Goal: Task Accomplishment & Management: Manage account settings

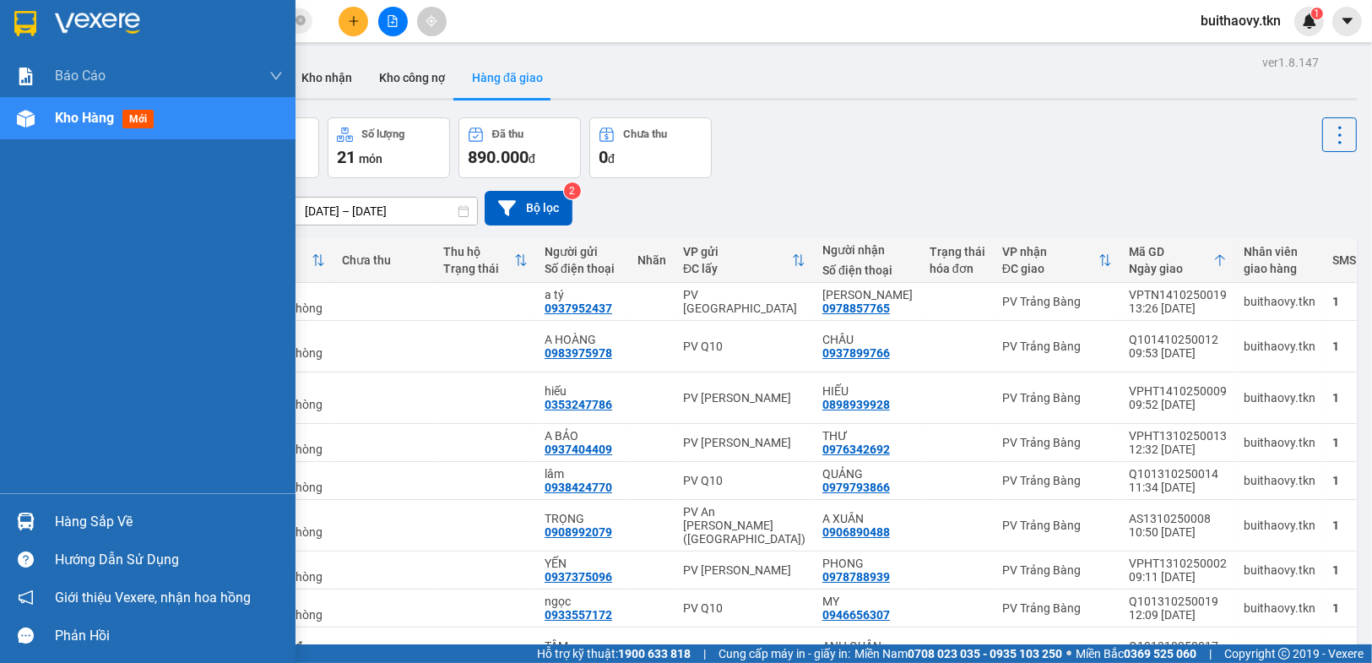
click at [71, 517] on div "Hàng sắp về" at bounding box center [169, 521] width 228 height 25
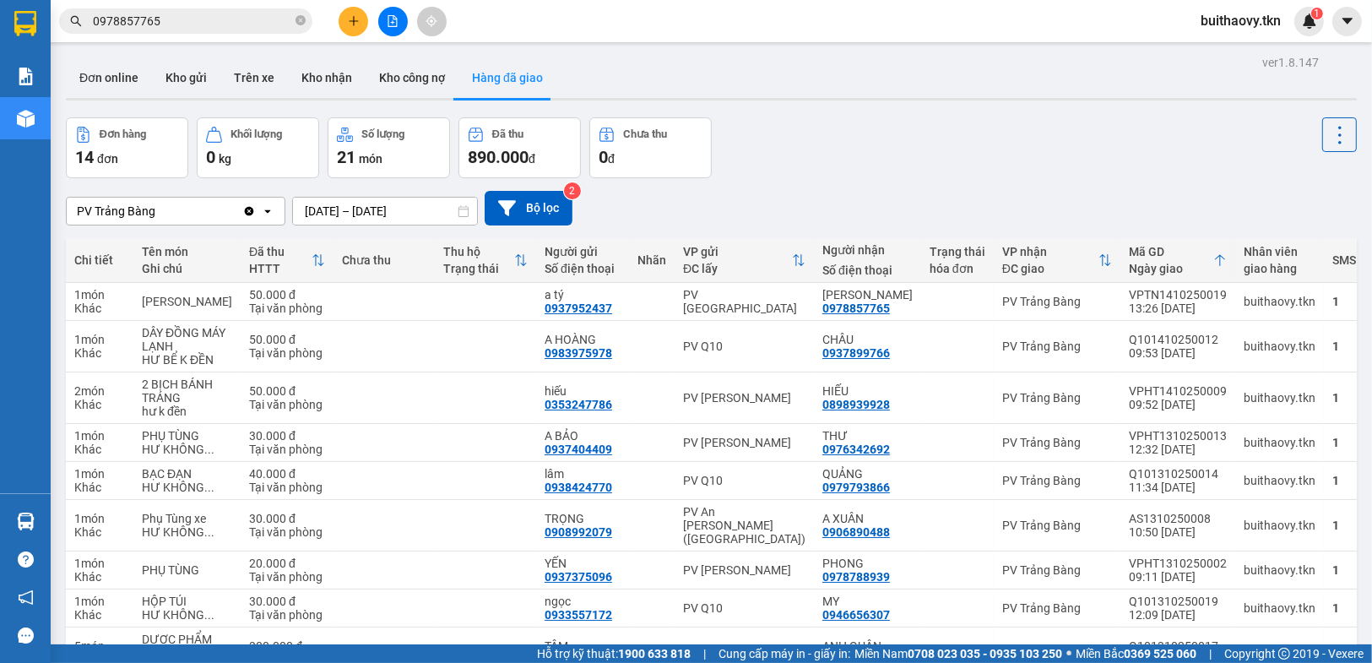
click at [954, 141] on section "Kết quả [PERSON_NAME] ( 23 ) Bộ lọc Mã ĐH Trạng thái Món hàng Thu hộ Tổng [PERS…" at bounding box center [686, 331] width 1372 height 663
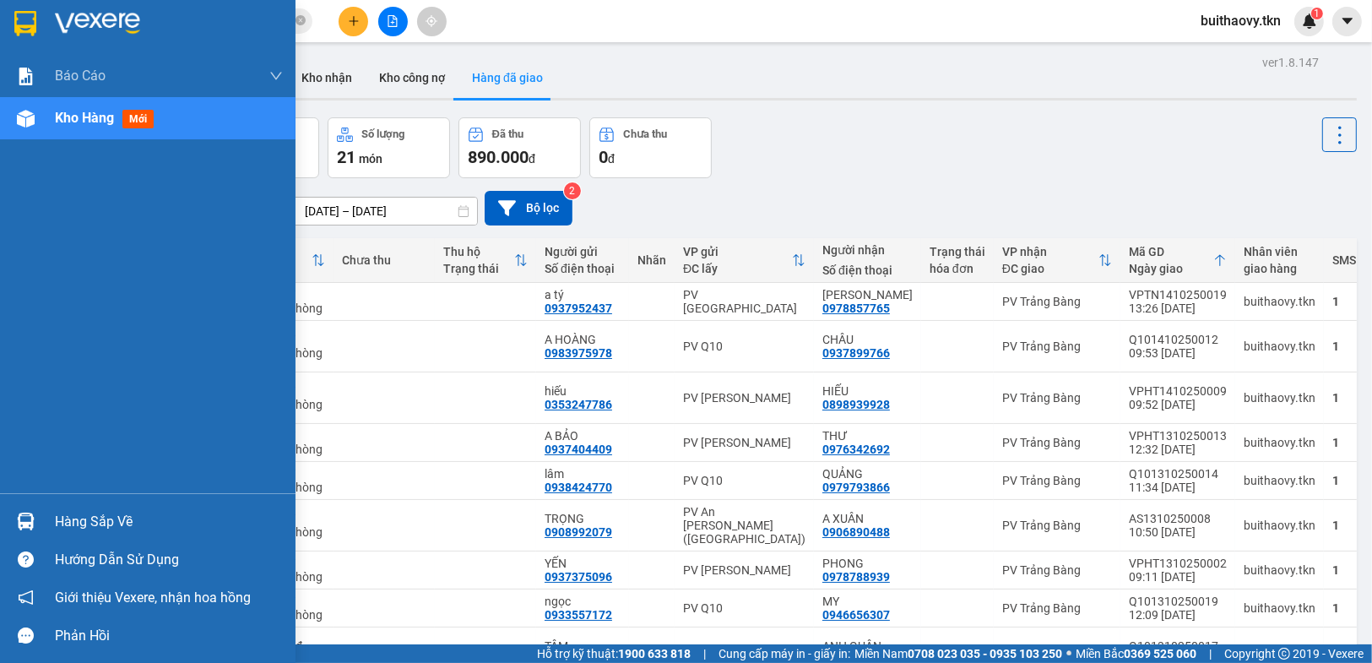
click at [35, 523] on div at bounding box center [26, 521] width 30 height 30
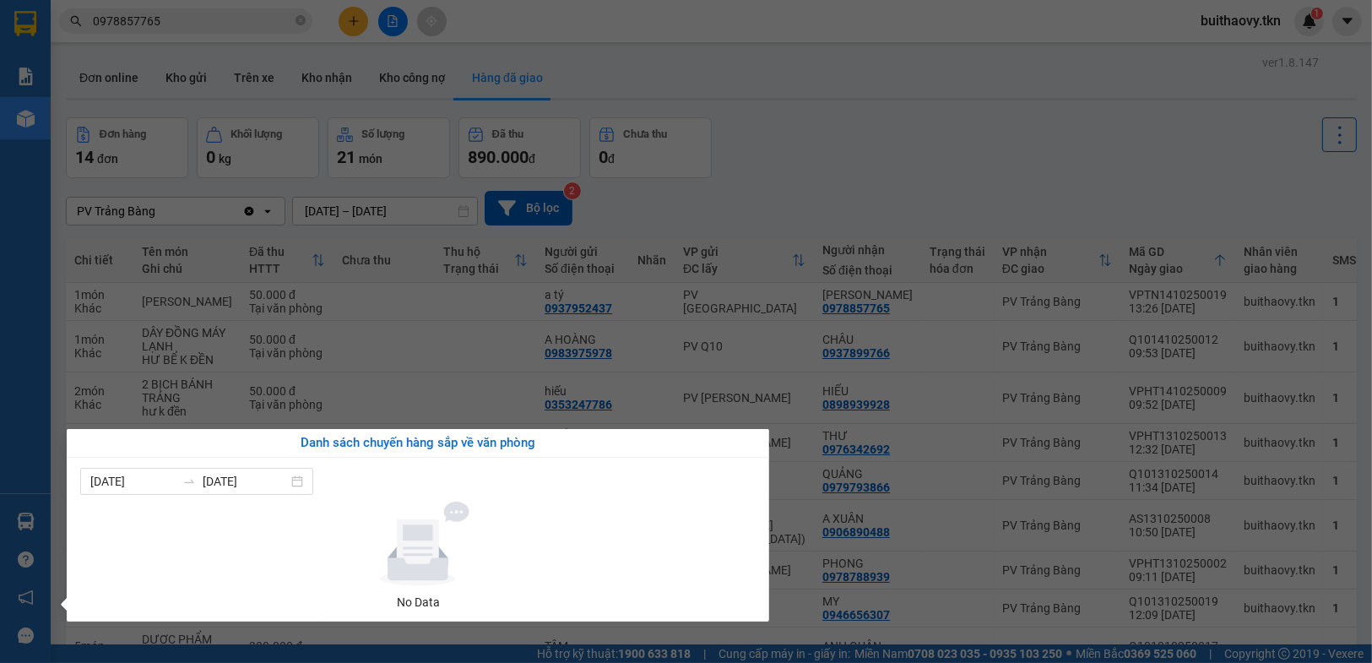
click at [363, 362] on section "Kết quả [PERSON_NAME] ( 23 ) Bộ lọc Mã ĐH Trạng thái Món hàng Thu hộ Tổng [PERS…" at bounding box center [686, 331] width 1372 height 663
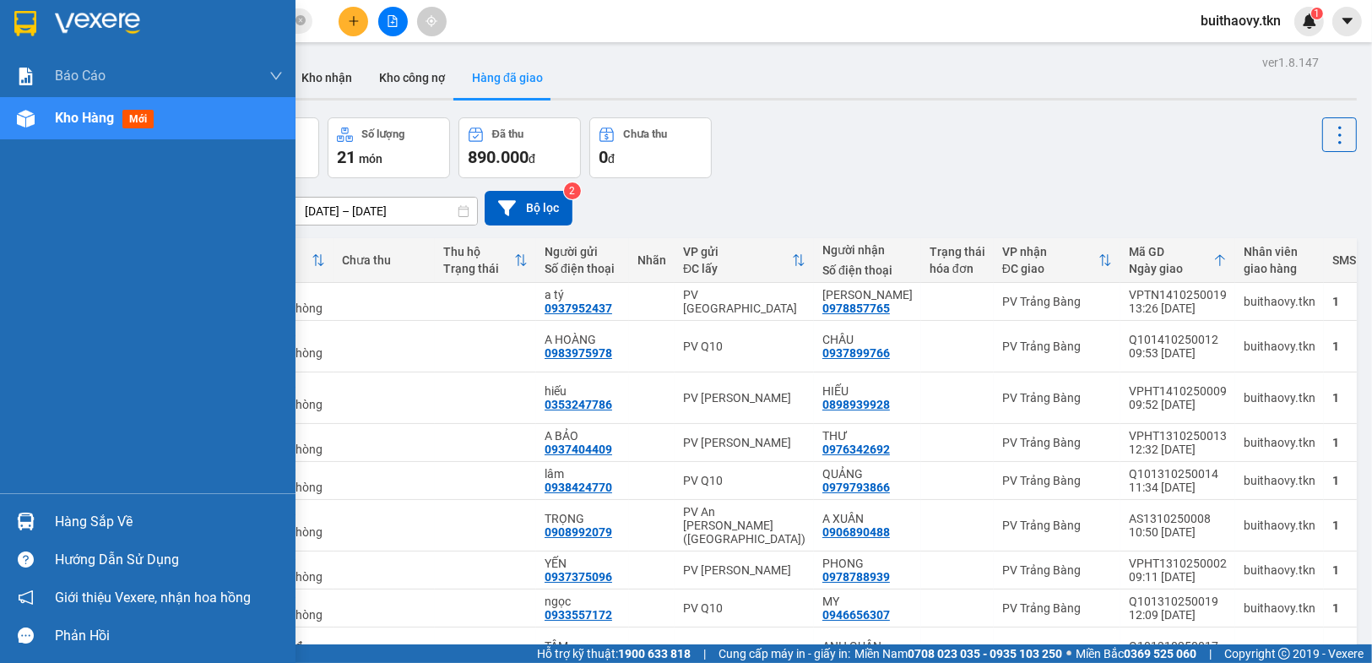
click at [41, 516] on div "Hàng sắp về" at bounding box center [147, 521] width 295 height 38
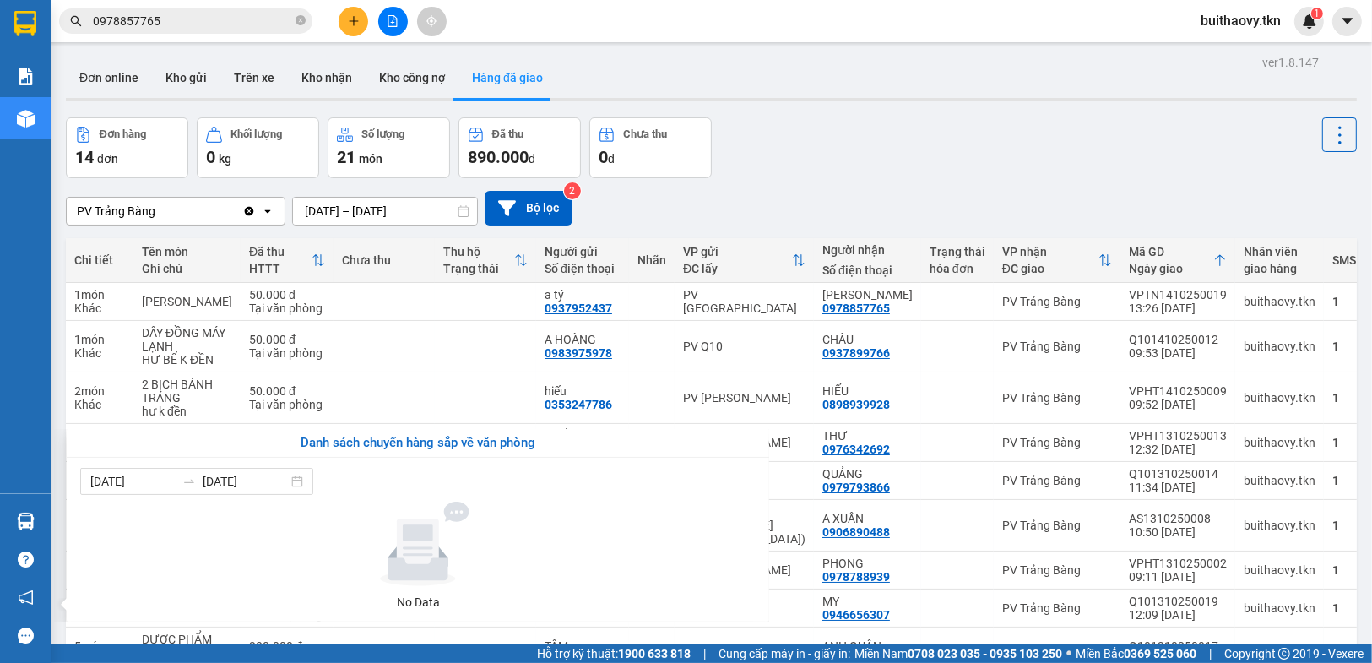
click at [1015, 146] on section "Kết quả [PERSON_NAME] ( 23 ) Bộ lọc Mã ĐH Trạng thái Món hàng Thu hộ Tổng [PERS…" at bounding box center [686, 331] width 1372 height 663
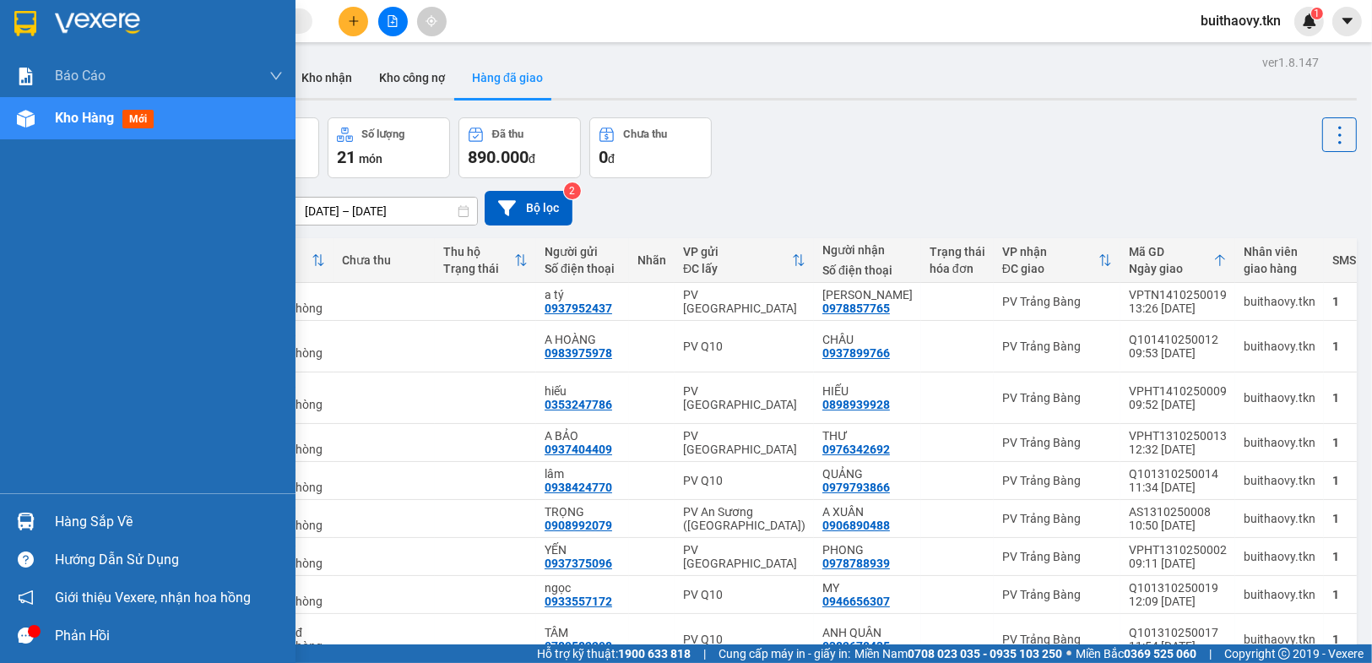
click at [31, 517] on img at bounding box center [26, 521] width 18 height 18
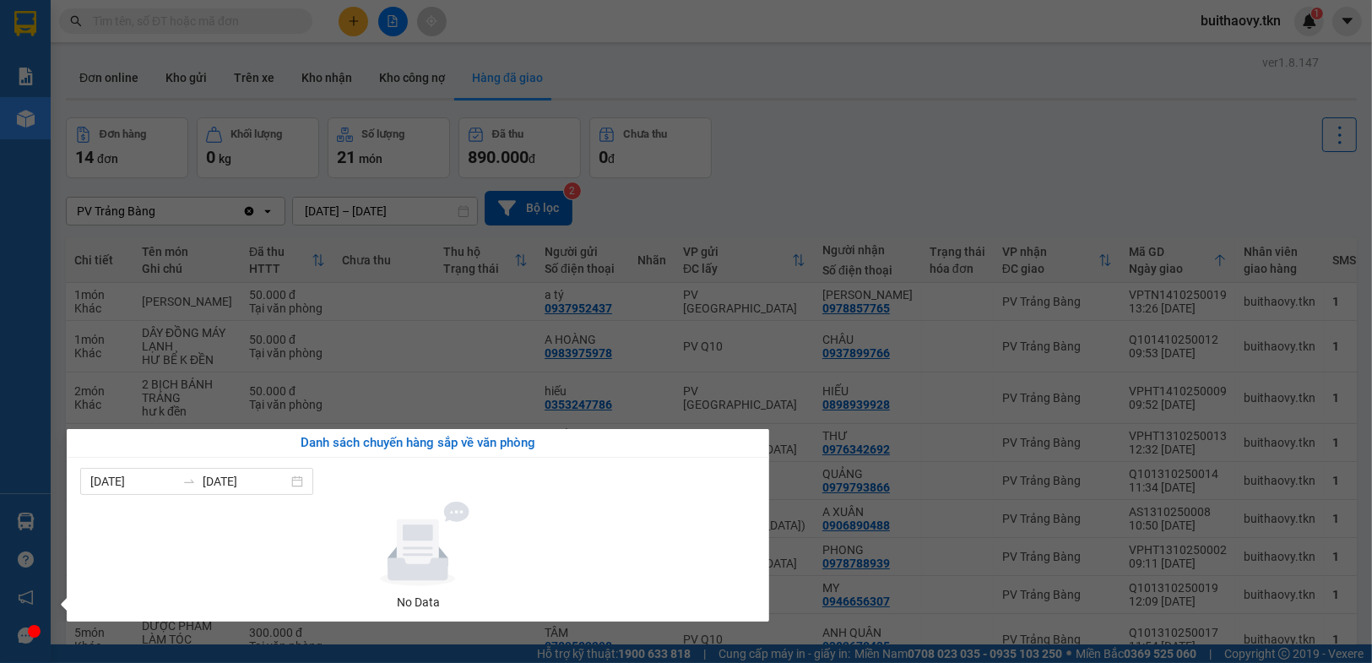
drag, startPoint x: 868, startPoint y: 140, endPoint x: 838, endPoint y: 154, distance: 32.8
click at [869, 138] on section "Kết quả tìm kiếm ( 0 ) Bộ lọc No Data buithaovy.tkn 1 Báo cáo Mẫu 1: Báo cáo dò…" at bounding box center [686, 331] width 1372 height 663
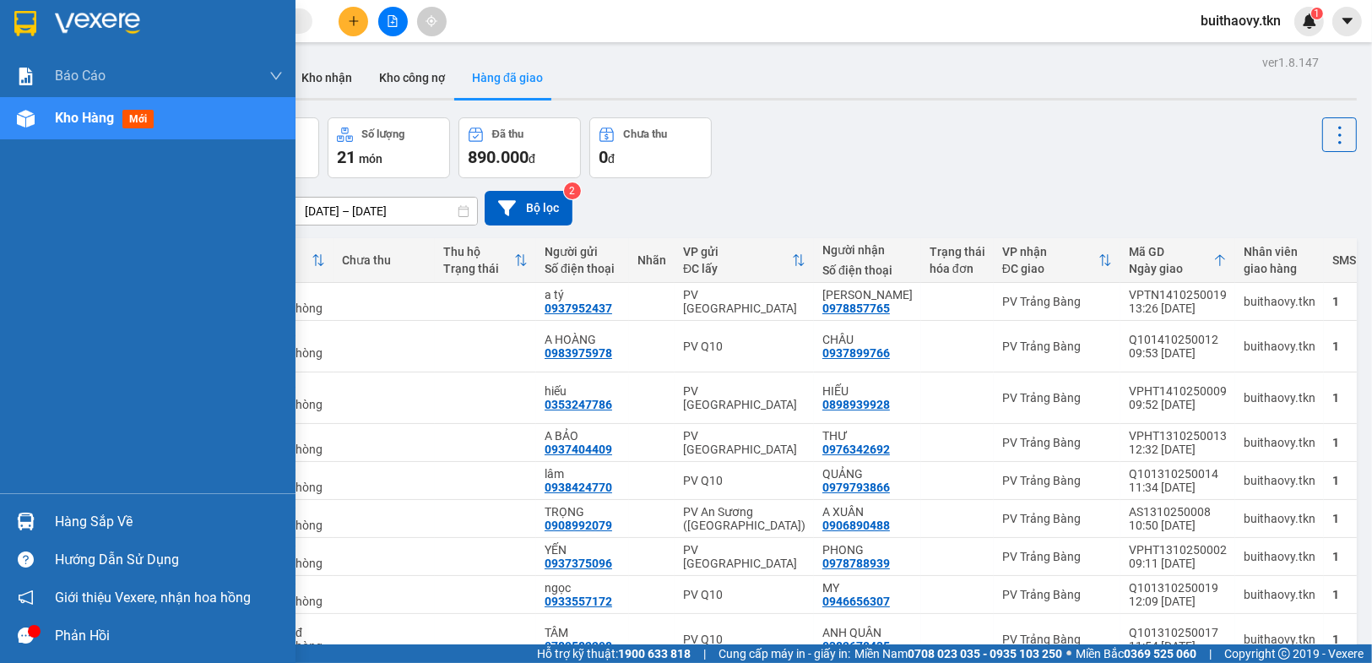
click at [25, 528] on img at bounding box center [26, 521] width 18 height 18
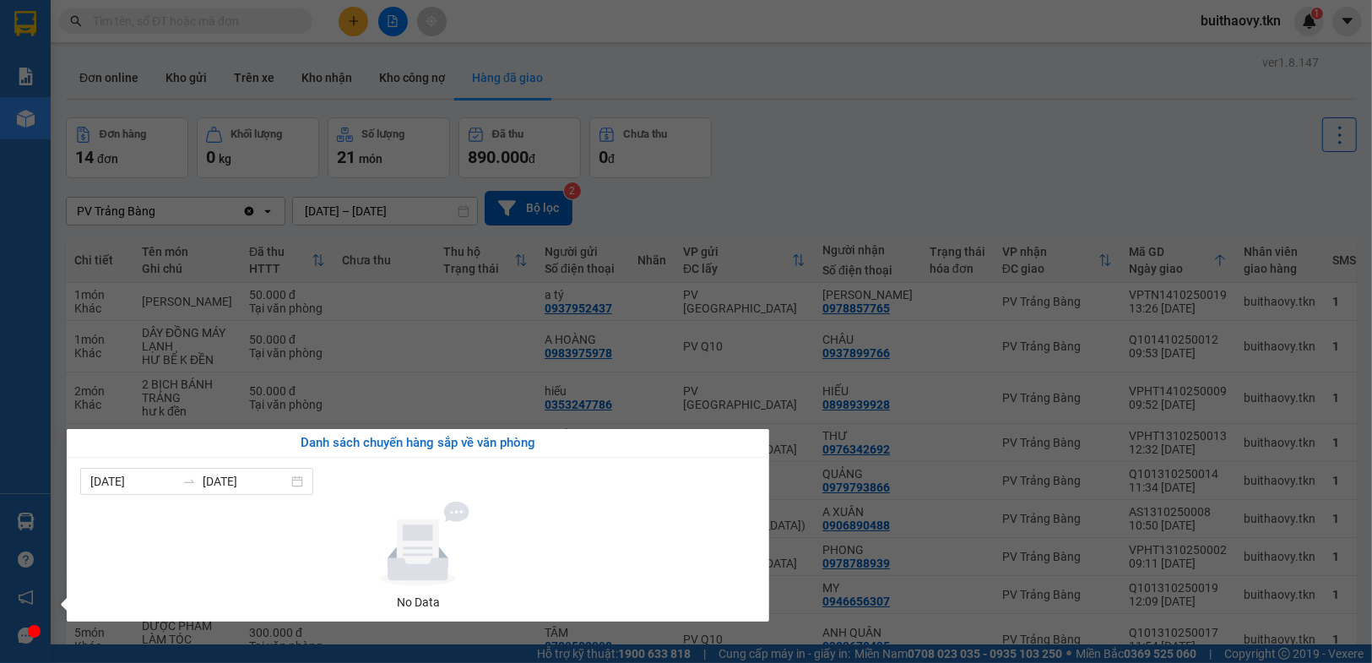
click at [851, 185] on section "Kết quả tìm kiếm ( 0 ) Bộ lọc No Data buithaovy.tkn 1 Báo cáo Mẫu 1: Báo cáo dò…" at bounding box center [686, 331] width 1372 height 663
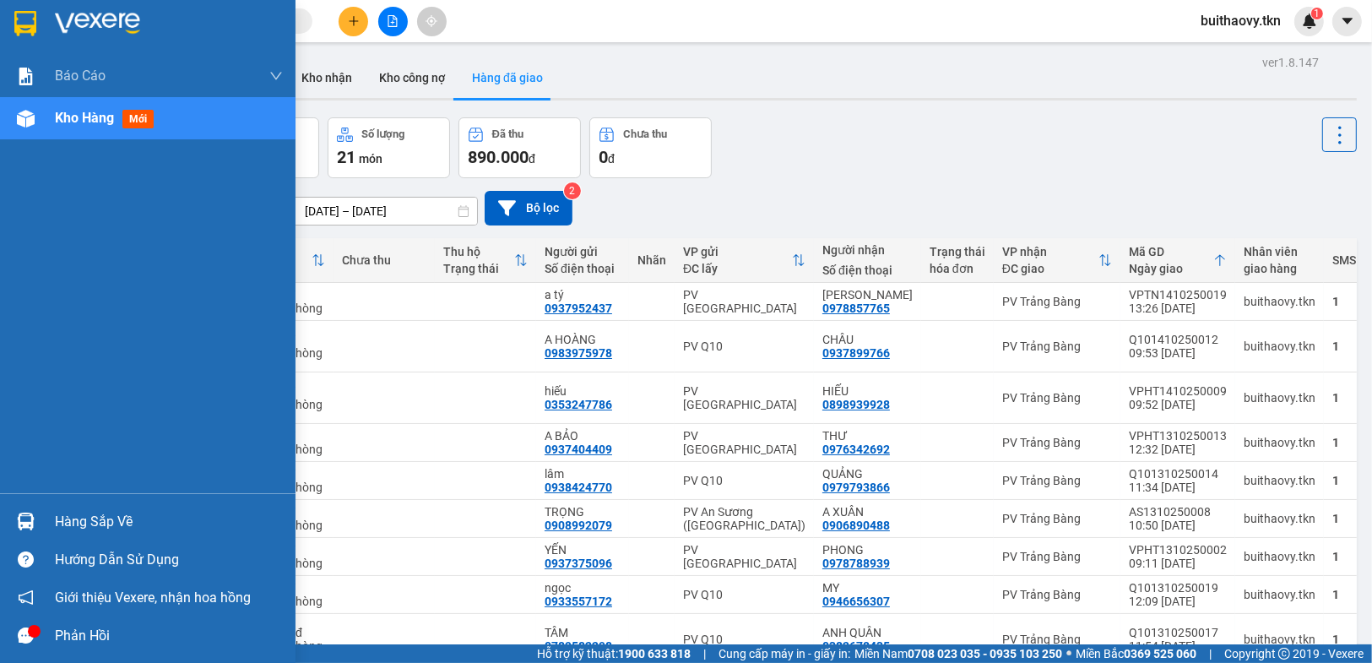
click at [99, 522] on div "Hàng sắp về" at bounding box center [169, 521] width 228 height 25
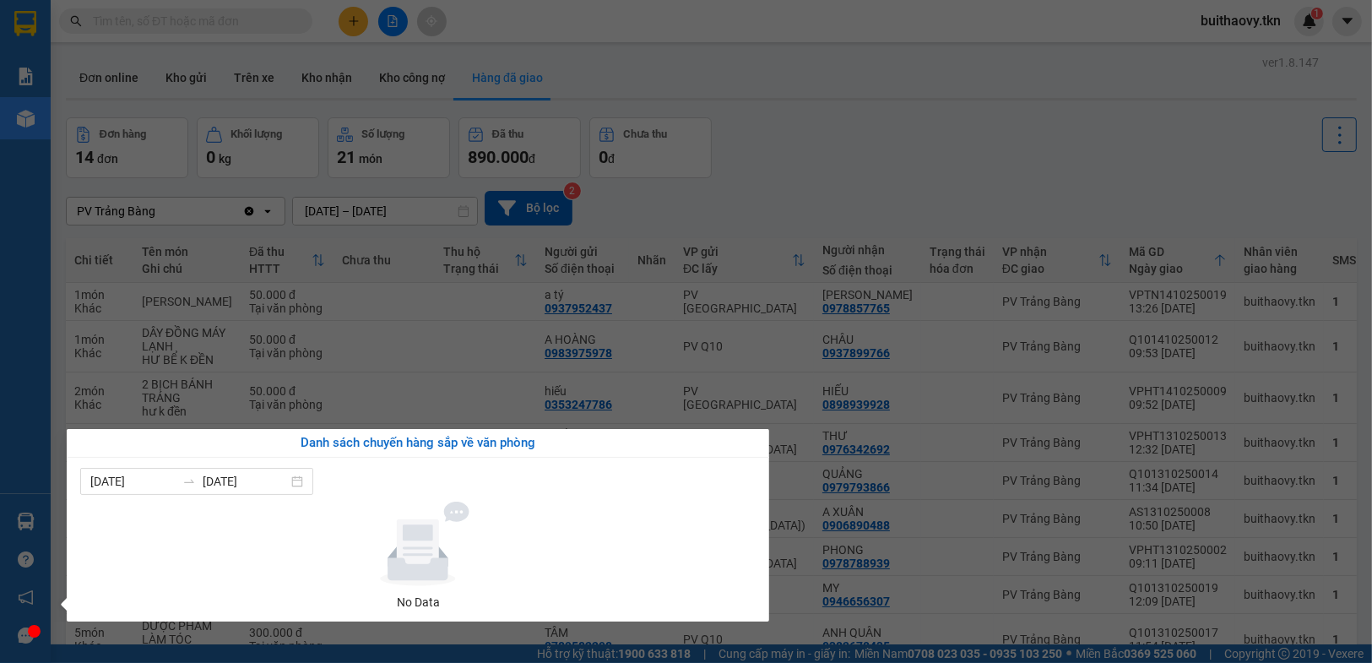
click at [988, 169] on section "Kết quả tìm kiếm ( 0 ) Bộ lọc No Data buithaovy.tkn 1 Báo cáo Mẫu 1: Báo cáo dò…" at bounding box center [686, 331] width 1372 height 663
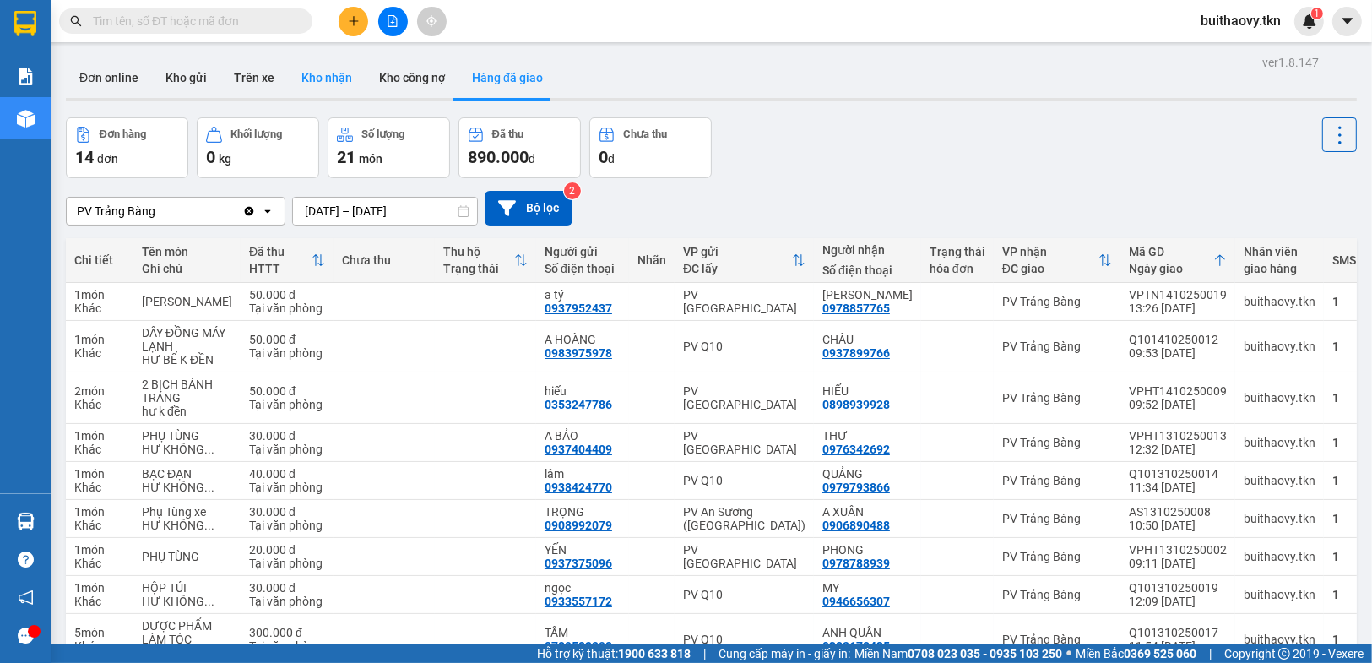
click at [345, 78] on button "Kho nhận" at bounding box center [327, 77] width 78 height 41
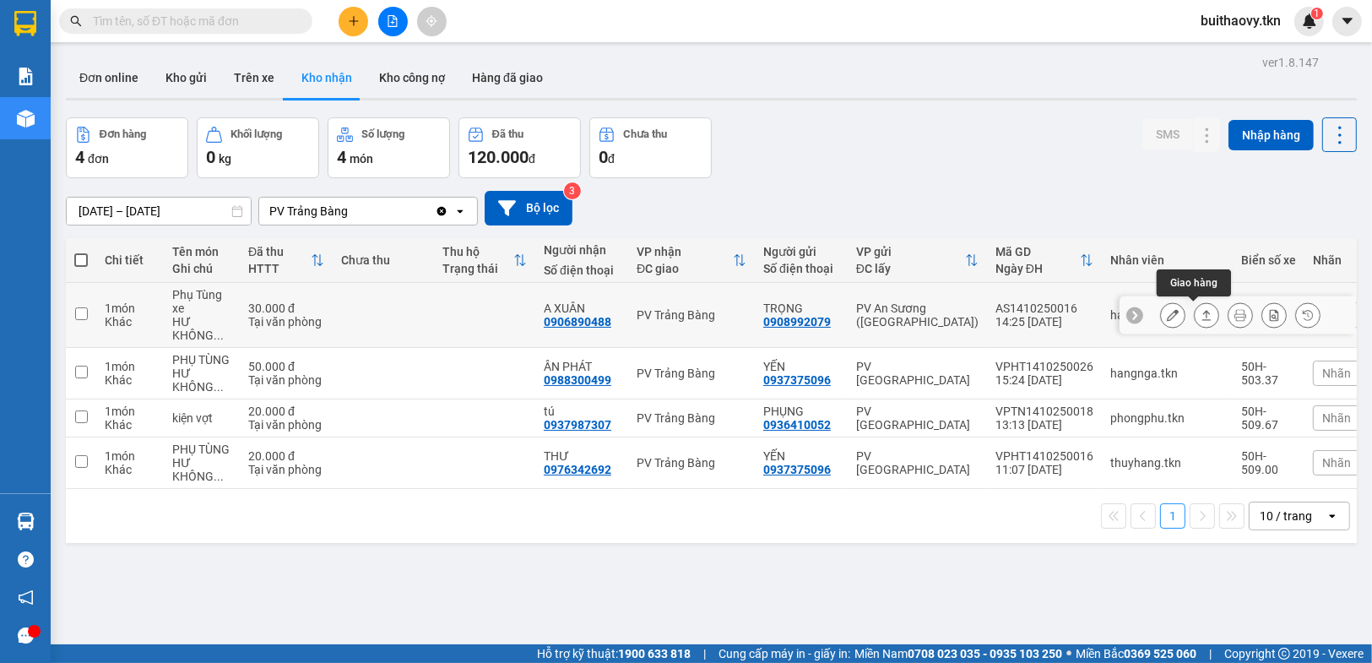
click at [1200, 312] on icon at bounding box center [1206, 315] width 12 height 12
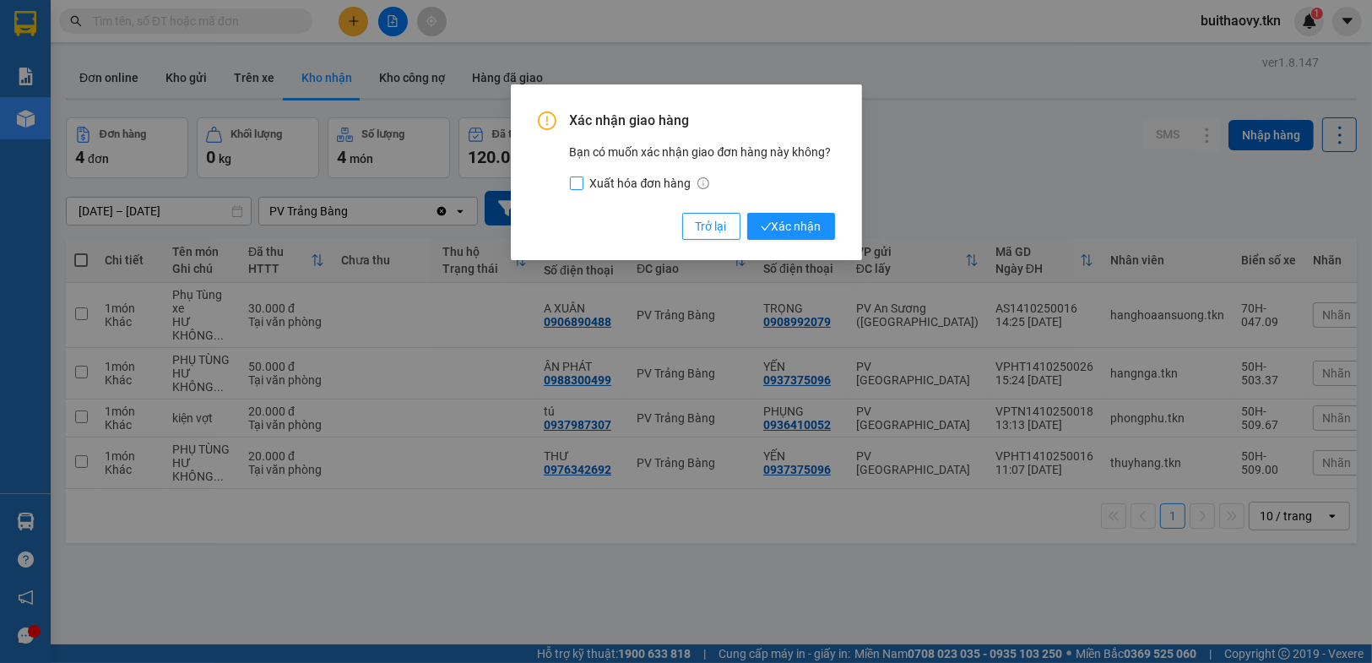
click at [575, 184] on input "Xuất hóa đơn hàng" at bounding box center [577, 183] width 14 height 14
checkbox input "true"
click at [812, 233] on span "Xác nhận" at bounding box center [791, 226] width 61 height 19
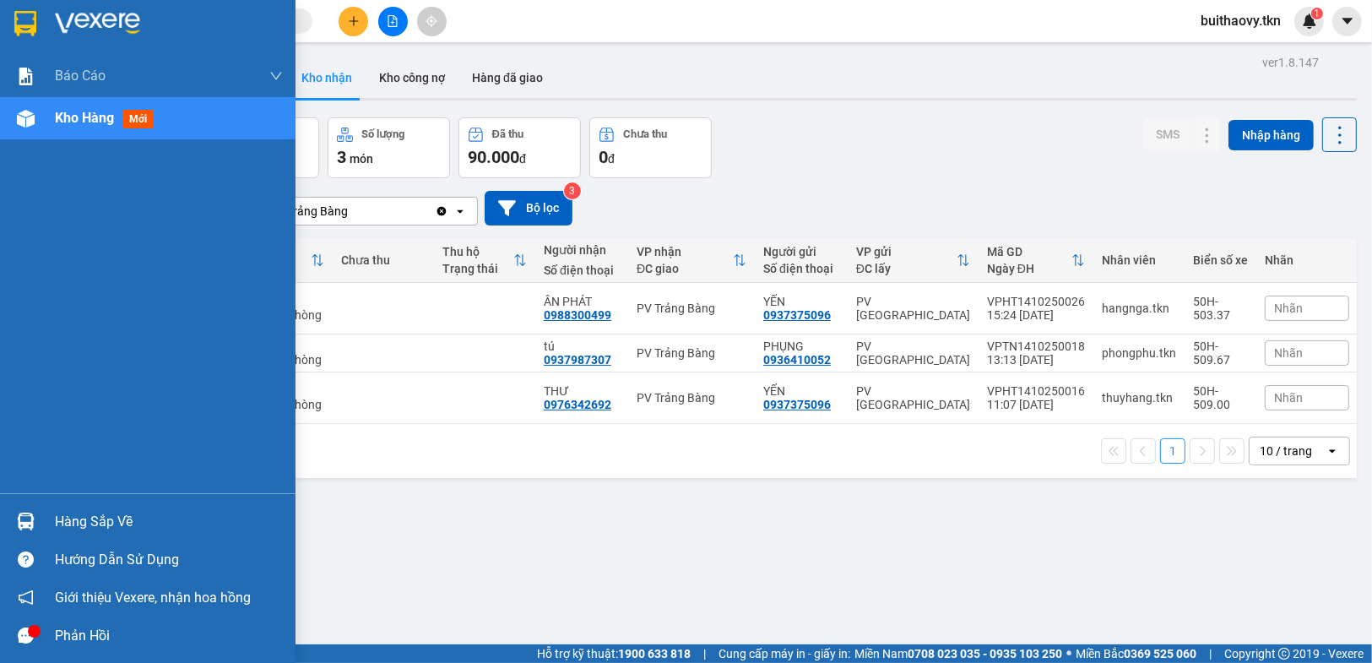
click at [39, 517] on div at bounding box center [26, 521] width 30 height 30
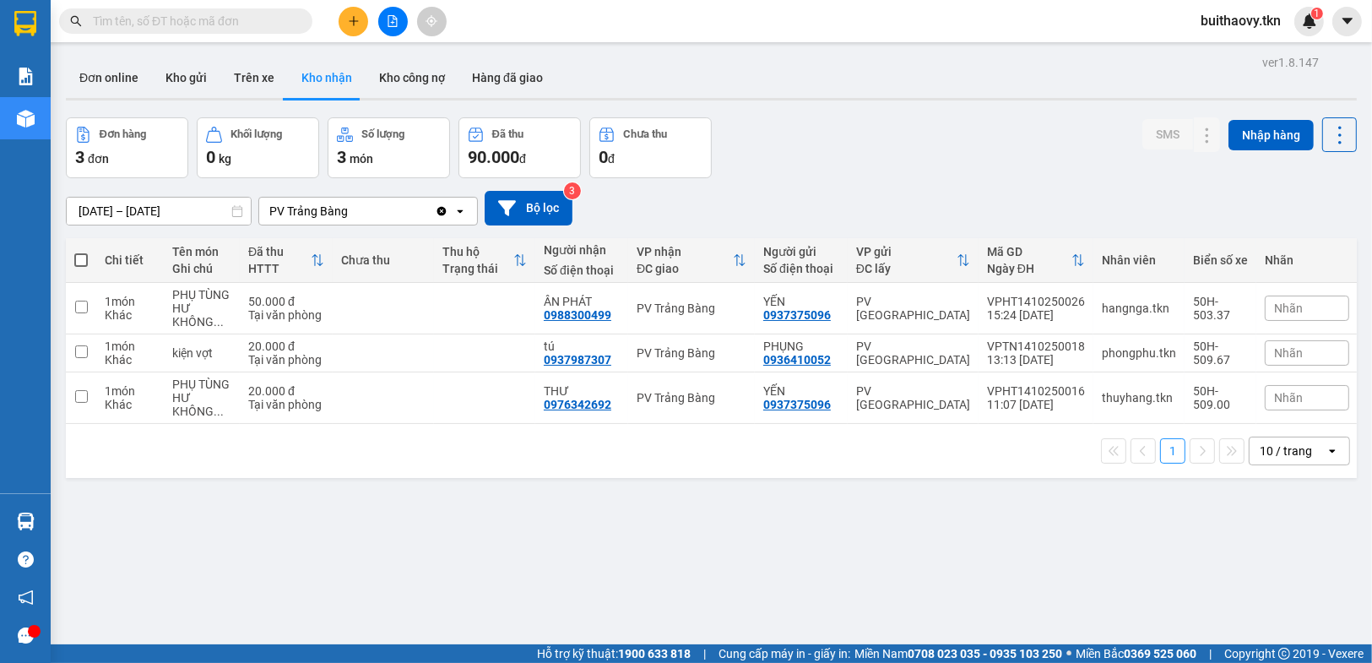
click at [1243, 545] on section "Kết quả tìm kiếm ( 0 ) Bộ lọc No Data buithaovy.tkn 1 Báo cáo Mẫu 1: Báo cáo dò…" at bounding box center [686, 331] width 1372 height 663
click at [349, 22] on icon "plus" at bounding box center [354, 21] width 12 height 12
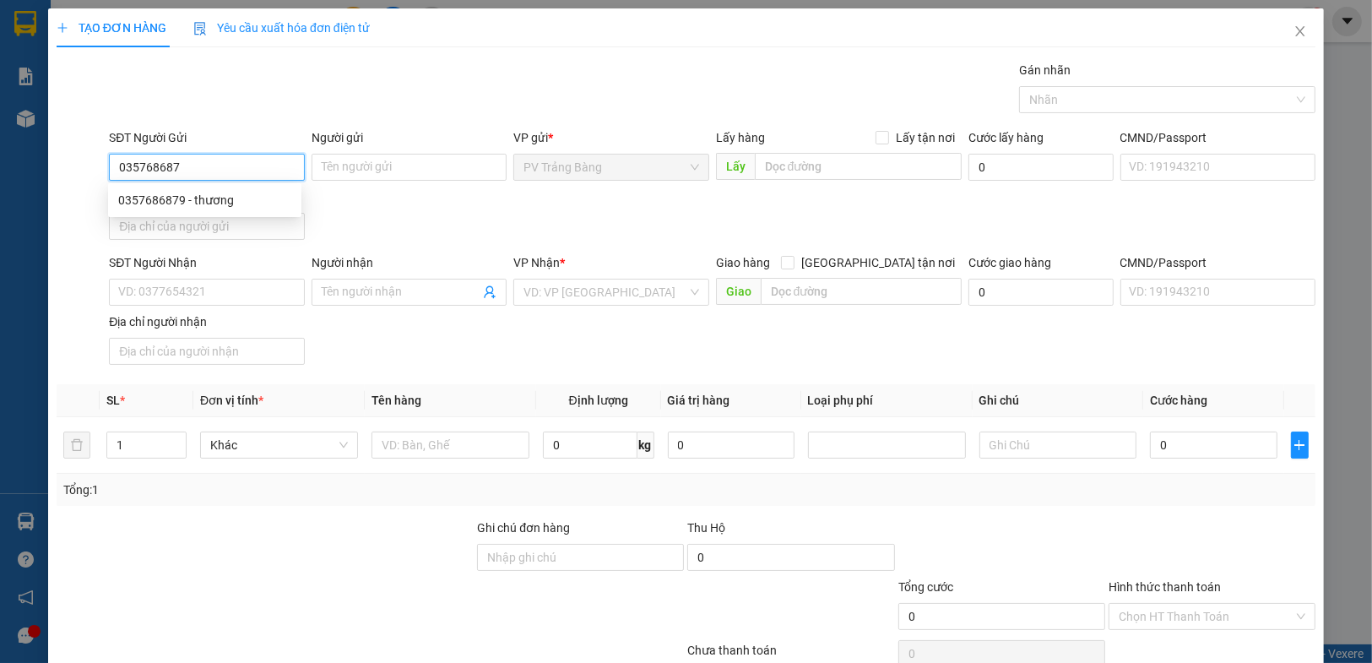
type input "0357686879"
click at [263, 205] on div "0357686879 - thương" at bounding box center [204, 200] width 173 height 19
type input "thương"
type input "0357686879"
type input "thương"
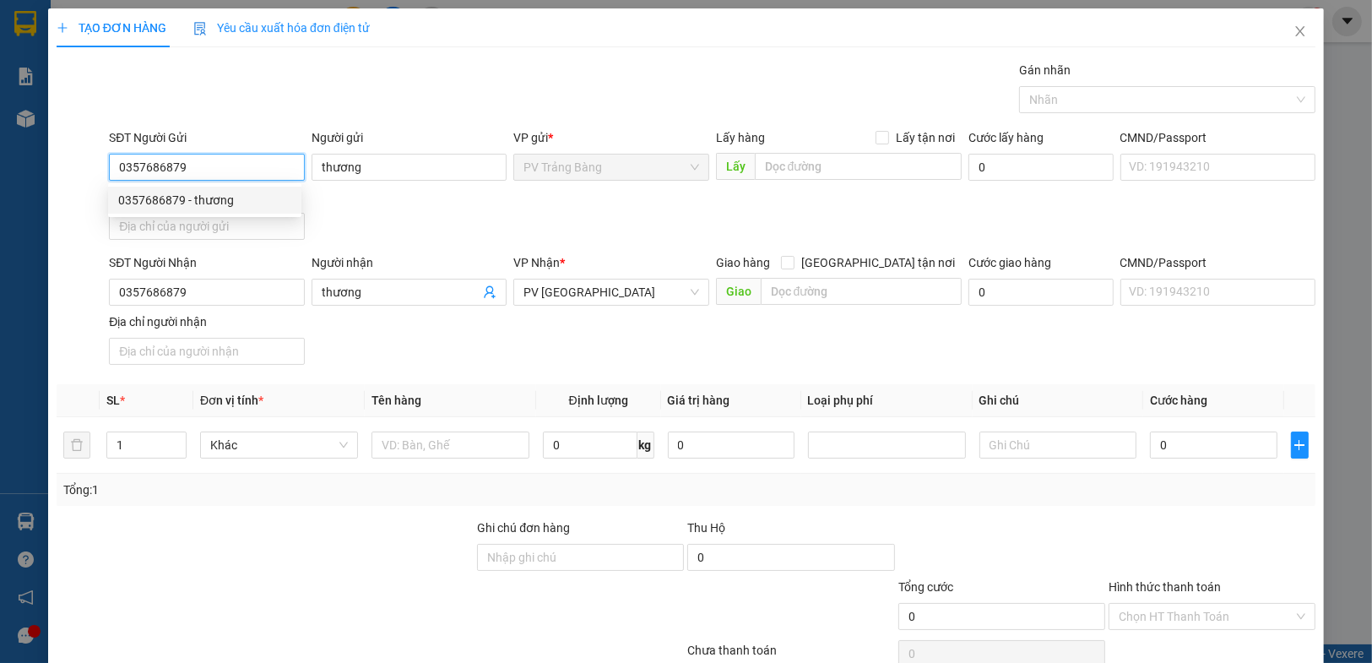
type input "20.000"
type input "0357686879"
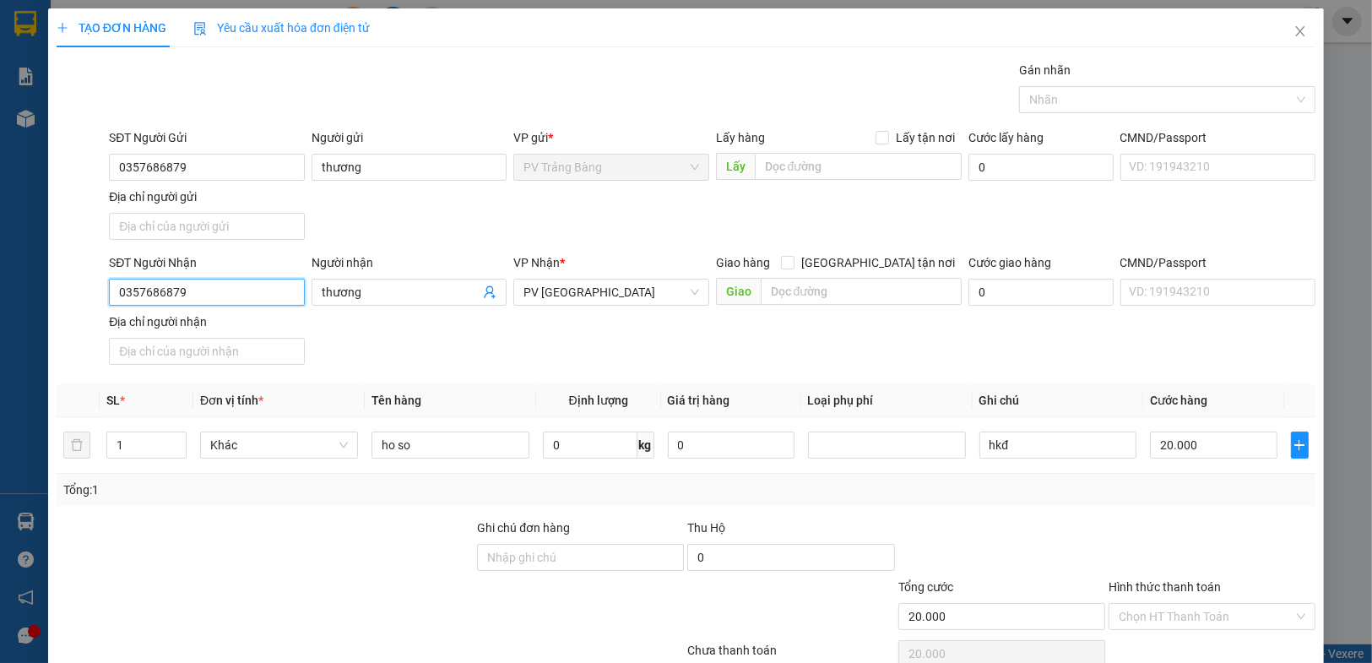
click at [219, 291] on input "0357686879" at bounding box center [206, 292] width 195 height 27
type input "0"
type input "0968076797"
click at [404, 296] on input "thương" at bounding box center [401, 292] width 158 height 19
type input "t"
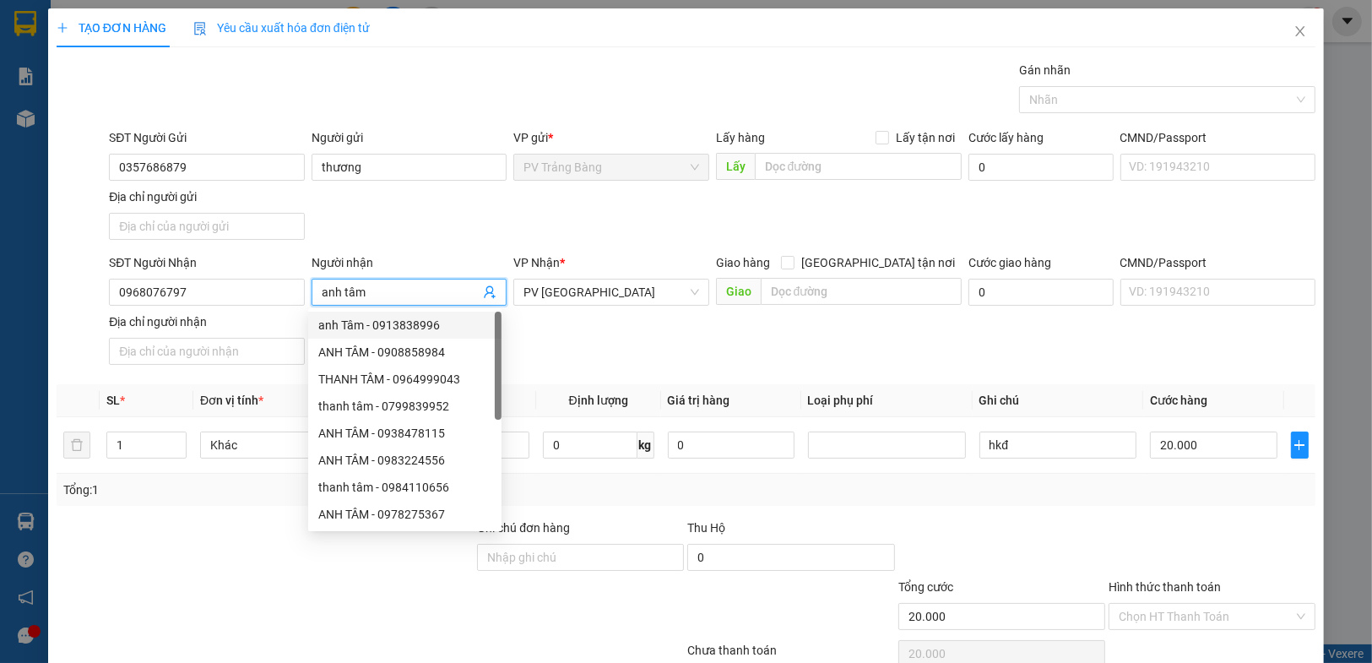
type input "anh tâm"
click at [707, 350] on div "SĐT Người Nhận 0968076797 Người nhận anh tâm VP Nhận * PV Tây Ninh Giao hàng Gi…" at bounding box center [712, 312] width 1213 height 118
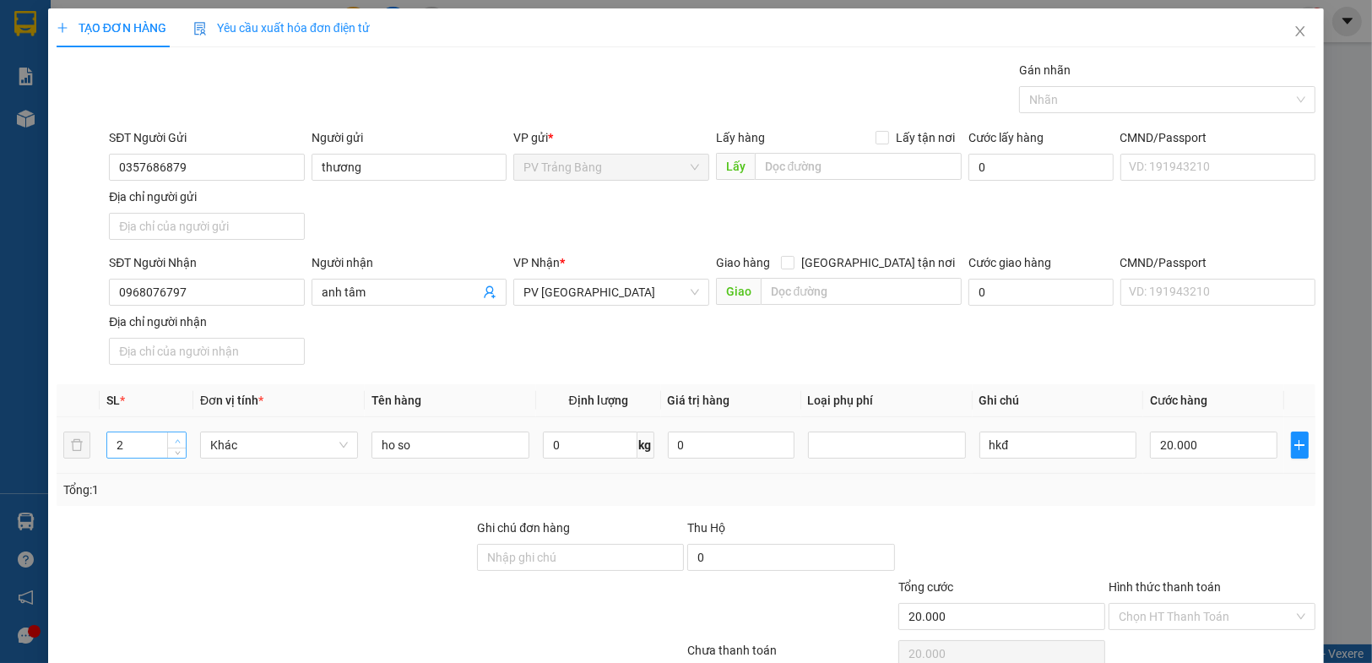
click at [173, 442] on span "up" at bounding box center [177, 441] width 10 height 10
type input "1"
click at [178, 448] on icon "down" at bounding box center [178, 450] width 6 height 6
click at [457, 456] on input "ho so" at bounding box center [450, 444] width 158 height 27
type input "0"
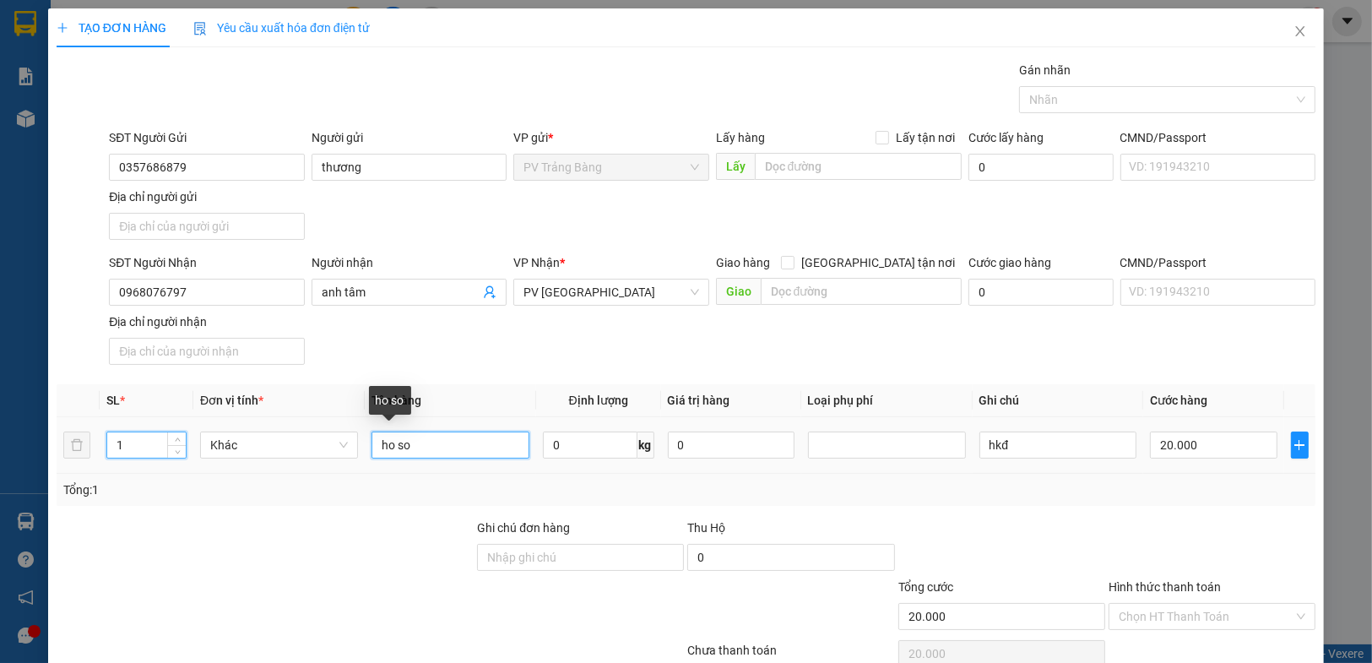
type input "0"
type input "h"
type input "bịch muối ớt"
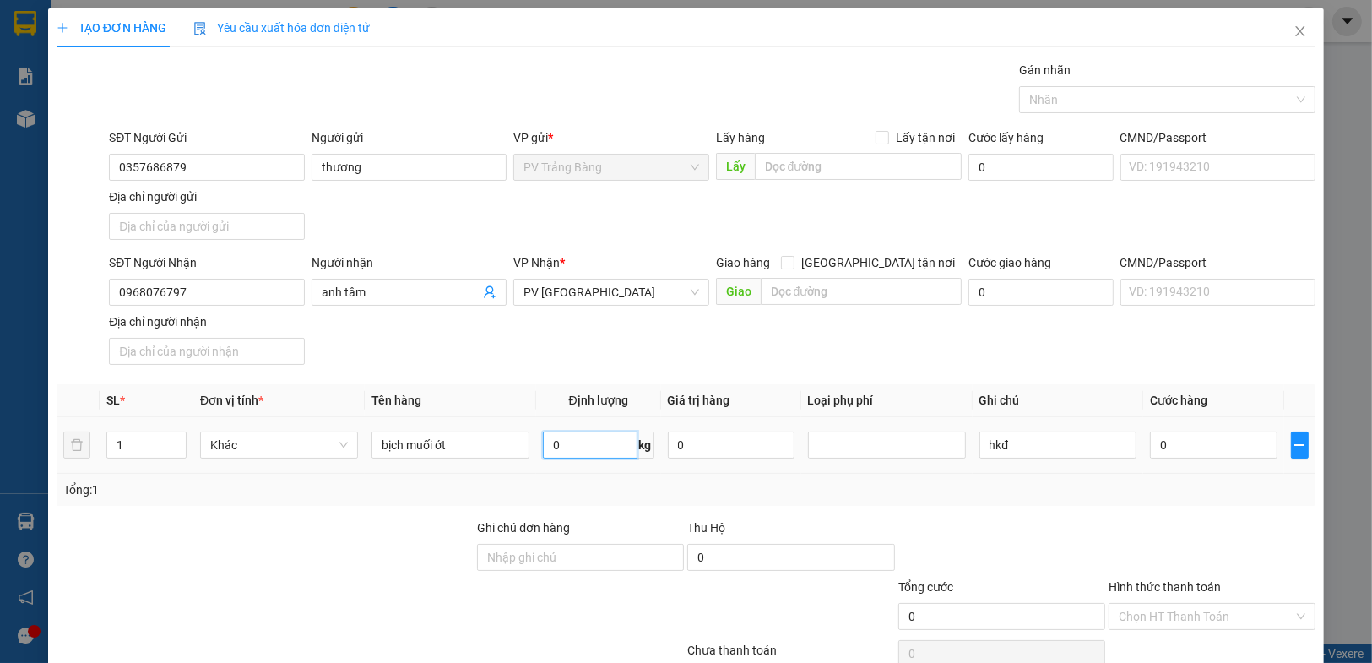
click at [563, 451] on input "0" at bounding box center [590, 444] width 95 height 27
type input "10"
click at [793, 495] on div "Tổng: 1" at bounding box center [685, 489] width 1245 height 19
click at [1024, 445] on input "hkđ" at bounding box center [1058, 444] width 158 height 27
type input "h"
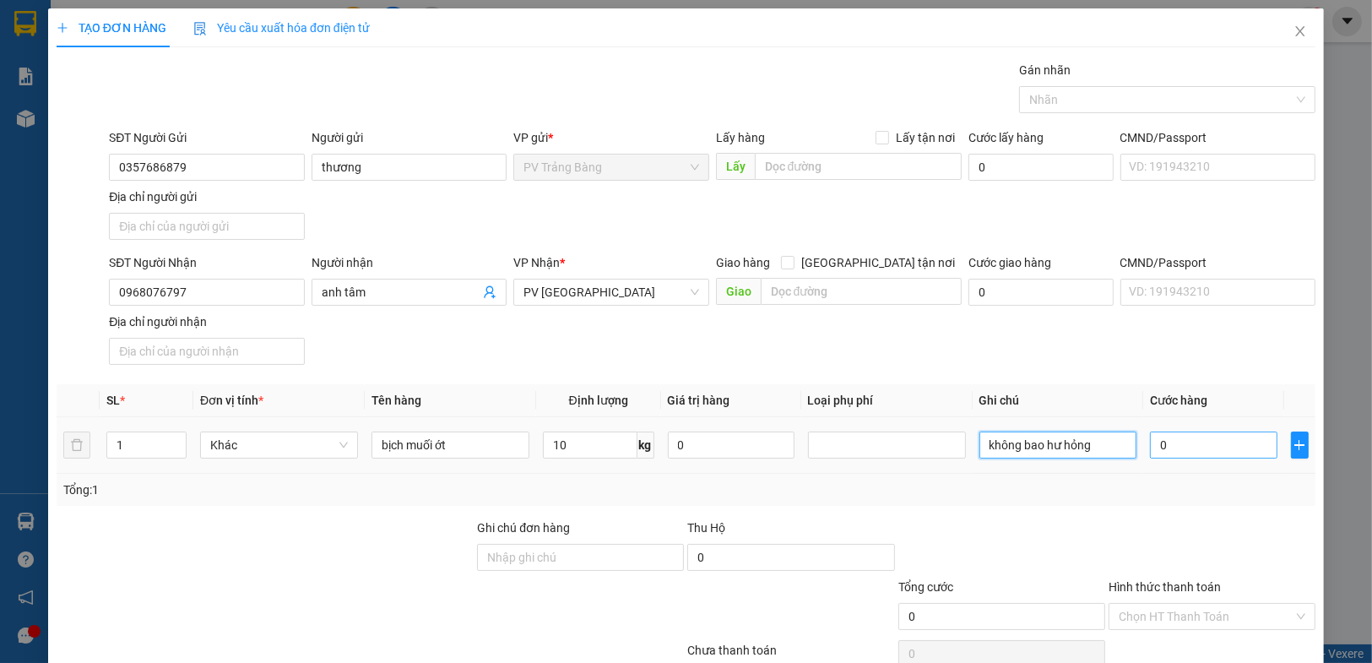
type input "không bao hư hỏng"
click at [1155, 440] on input "0" at bounding box center [1213, 444] width 127 height 27
click at [692, 445] on input "0" at bounding box center [731, 444] width 127 height 27
click at [1165, 445] on input "0" at bounding box center [1213, 444] width 127 height 27
type input "4"
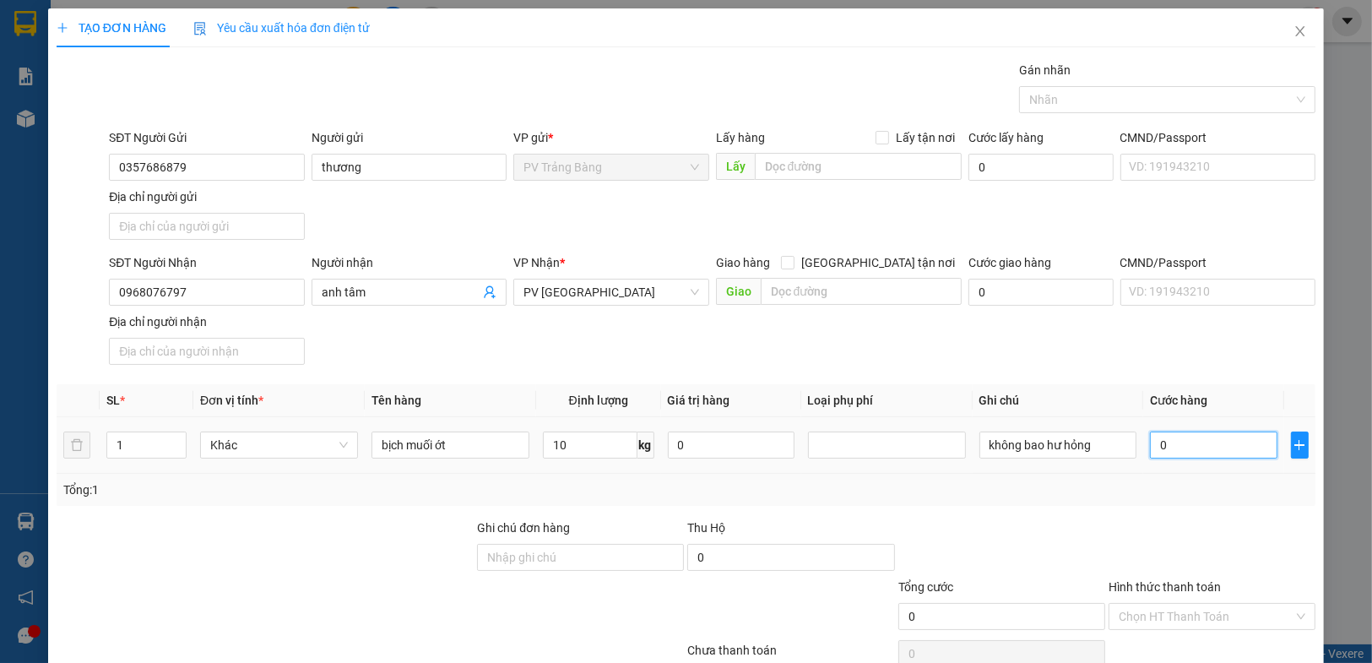
type input "4"
type input "40"
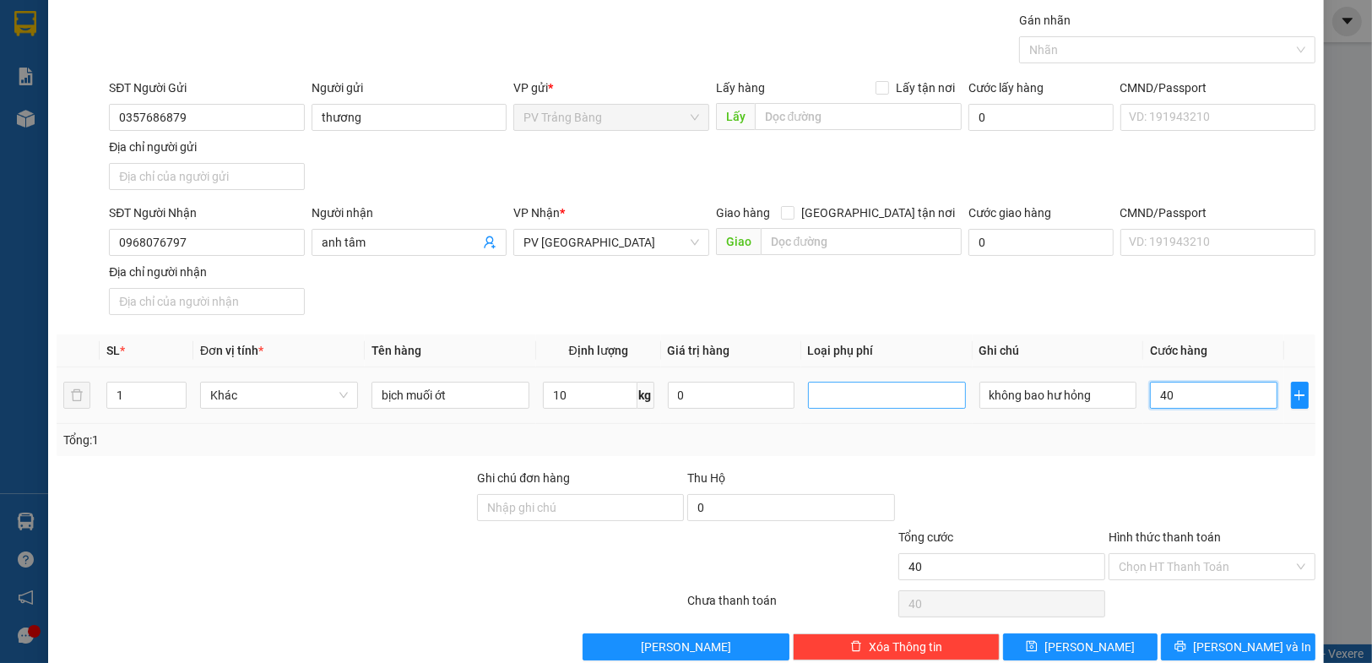
scroll to position [78, 0]
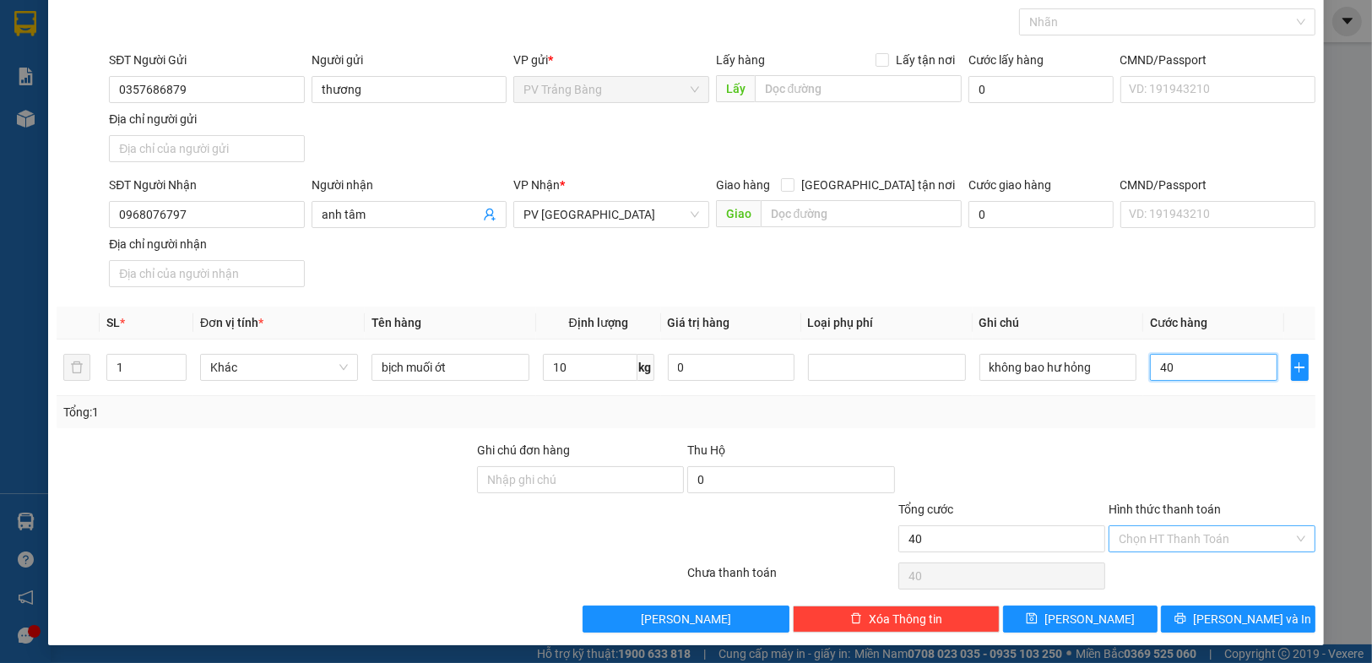
type input "40"
type input "40.000"
click at [1215, 539] on input "Hình thức thanh toán" at bounding box center [1205, 538] width 175 height 25
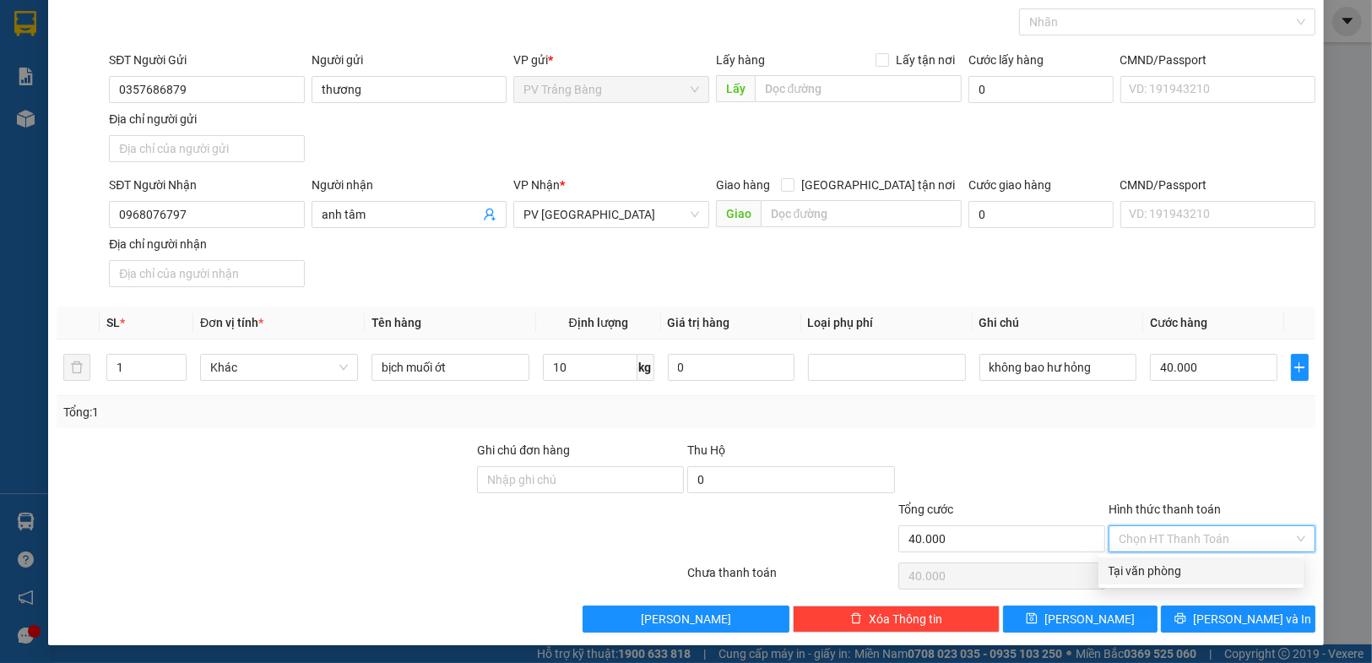
click at [1203, 570] on div "Tại văn phòng" at bounding box center [1200, 570] width 185 height 19
type input "0"
click at [1237, 441] on div at bounding box center [1212, 470] width 210 height 59
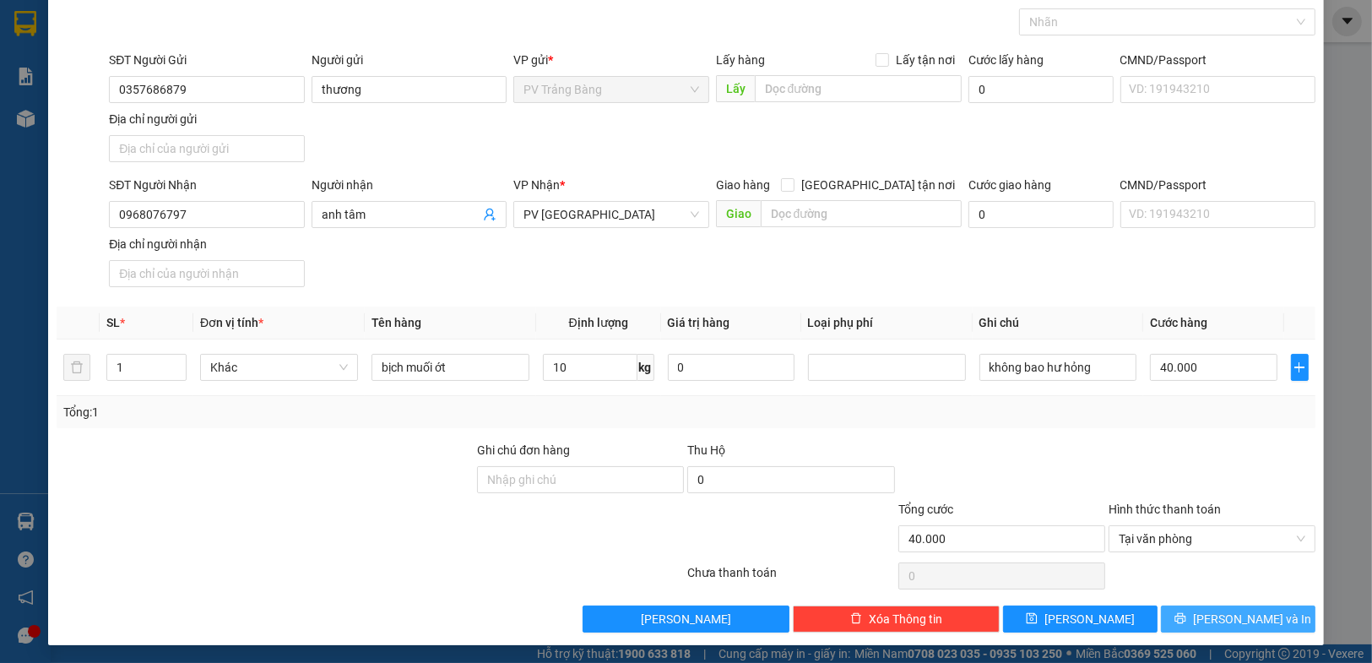
click at [1241, 612] on span "Lưu và In" at bounding box center [1252, 618] width 118 height 19
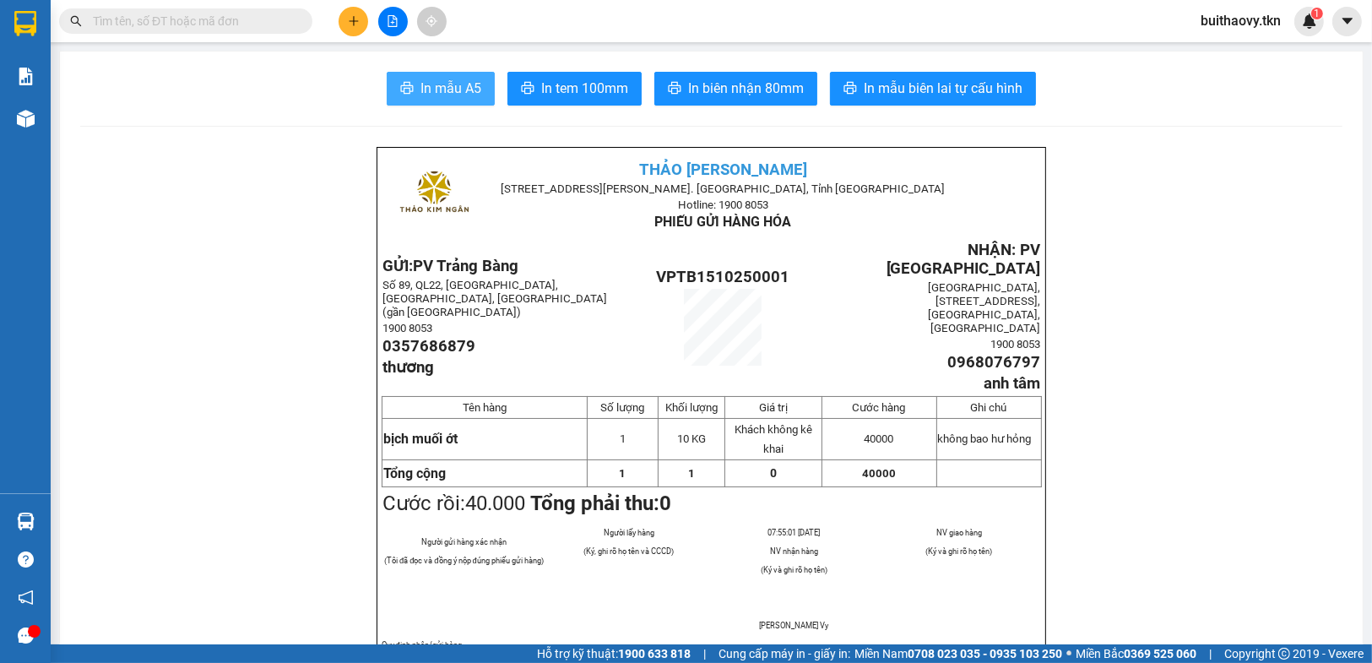
click at [448, 84] on span "In mẫu A5" at bounding box center [450, 88] width 61 height 21
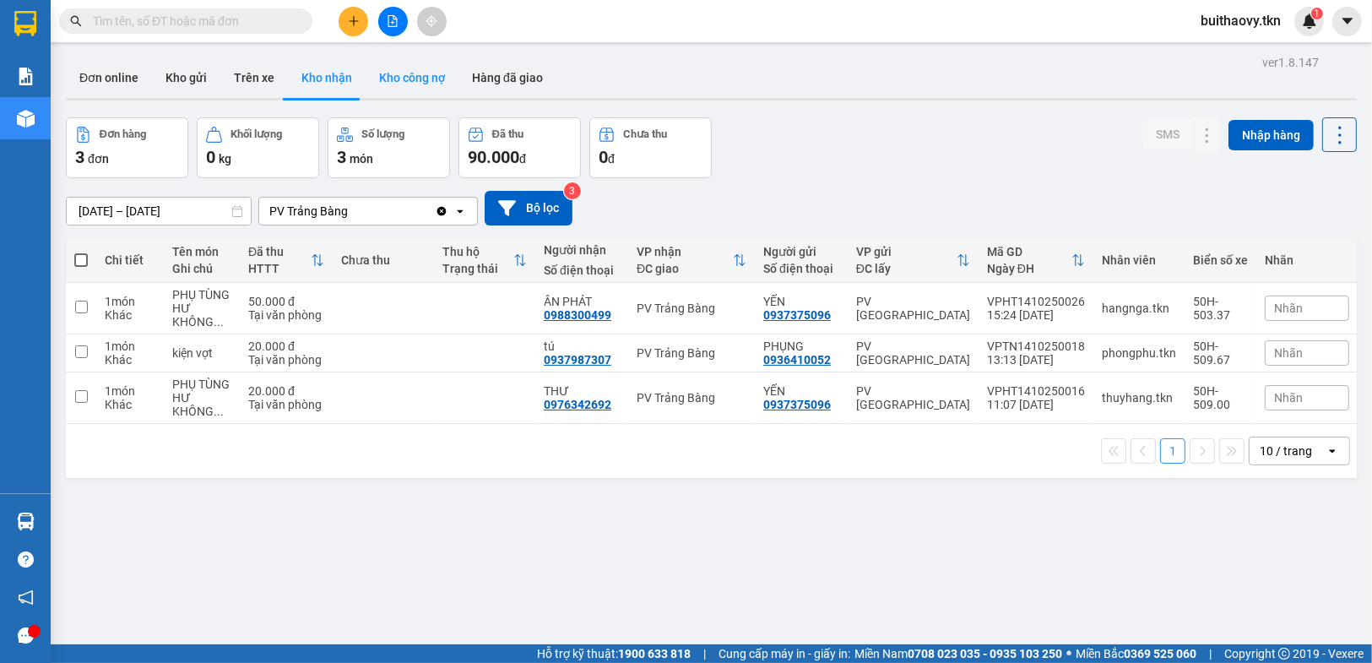
click at [424, 72] on button "Kho công nợ" at bounding box center [412, 77] width 93 height 41
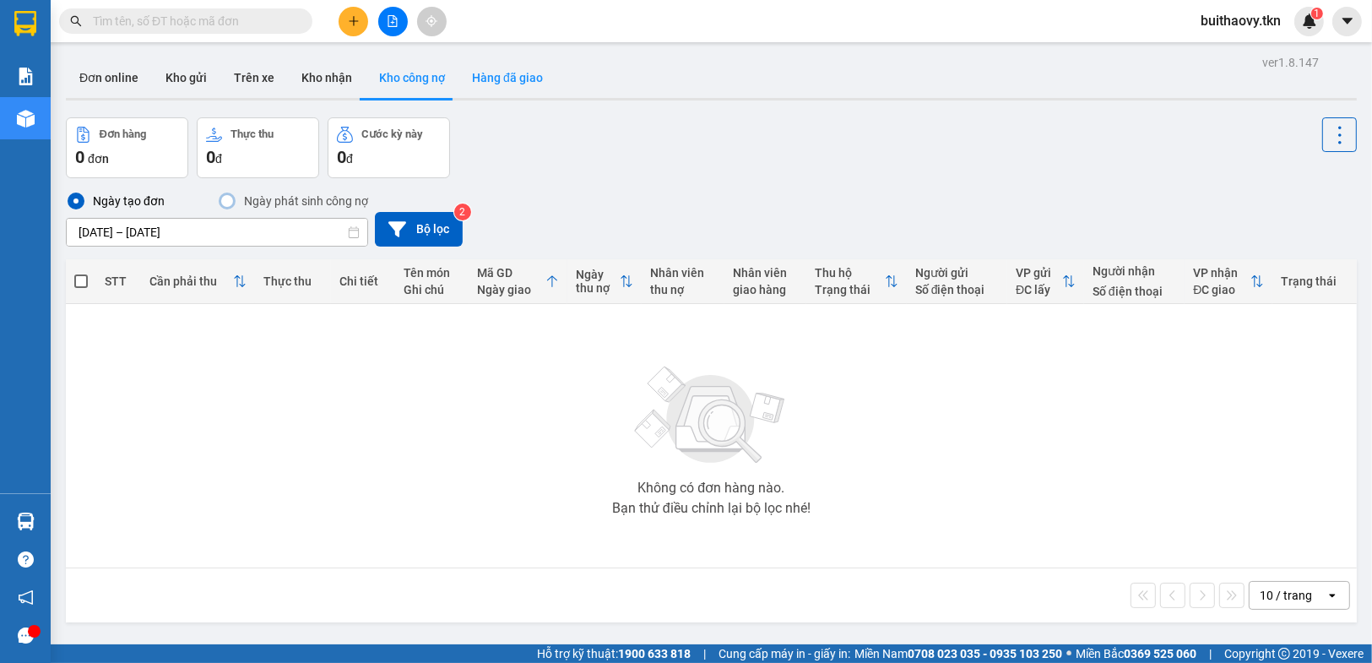
click at [495, 83] on button "Hàng đã giao" at bounding box center [507, 77] width 98 height 41
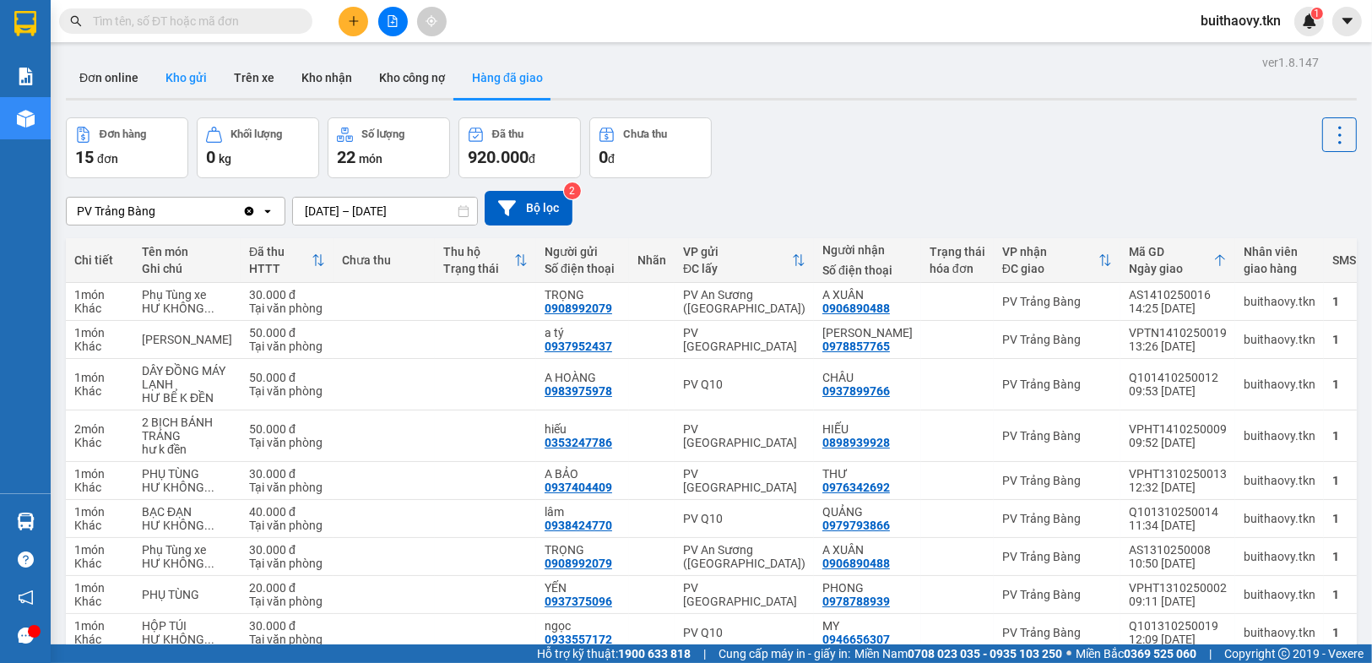
click at [183, 89] on button "Kho gửi" at bounding box center [186, 77] width 68 height 41
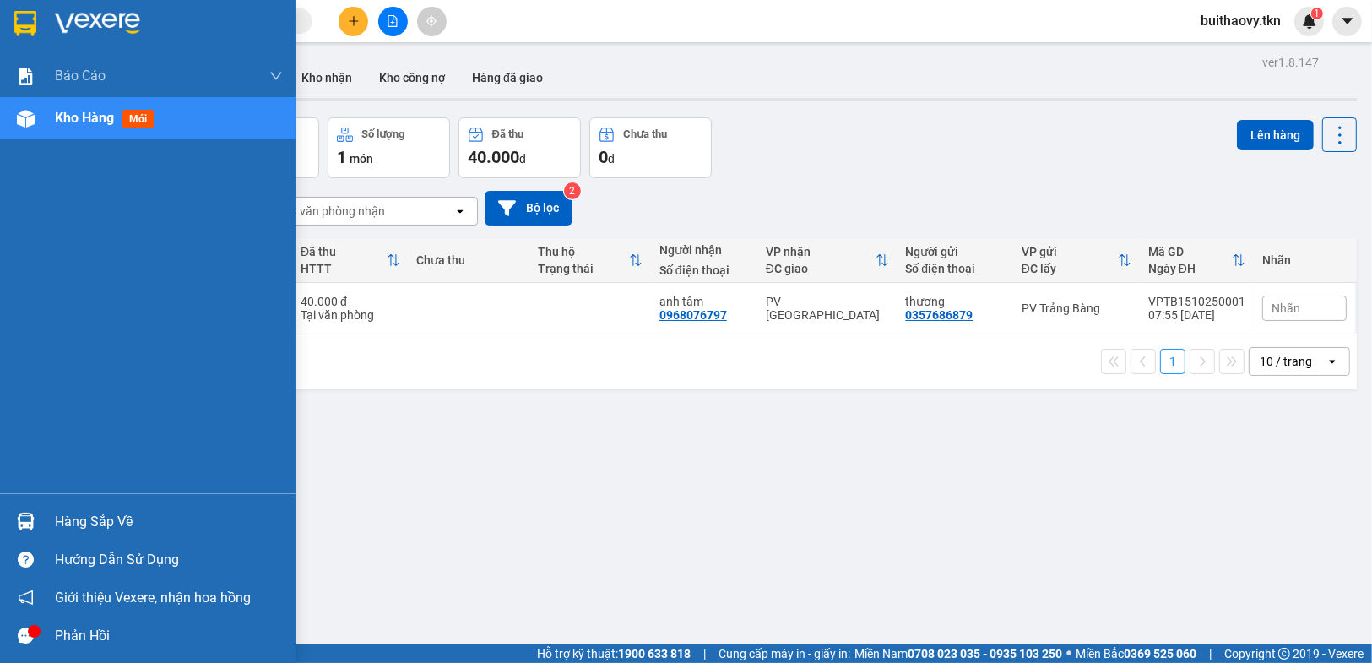
click at [116, 530] on div "Hàng sắp về" at bounding box center [169, 521] width 228 height 25
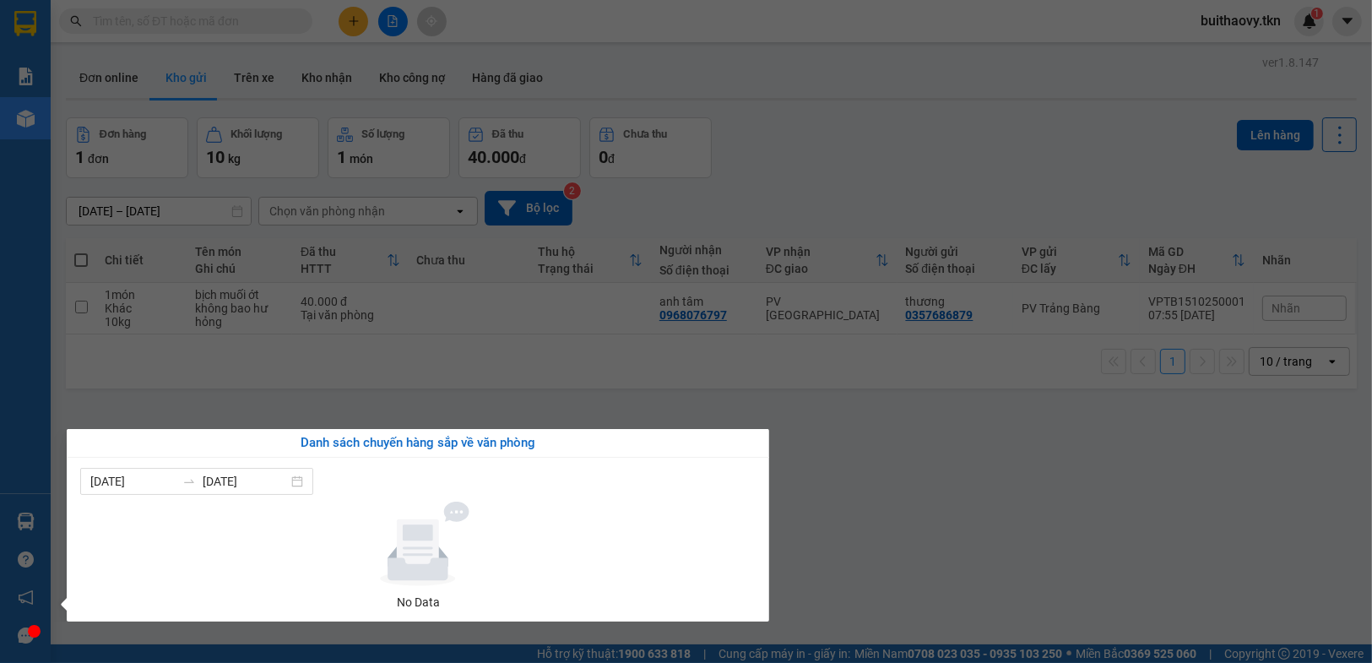
click at [894, 140] on section "Kết quả tìm kiếm ( 0 ) Bộ lọc No Data buithaovy.tkn 1 Báo cáo Mẫu 1: Báo cáo dò…" at bounding box center [686, 331] width 1372 height 663
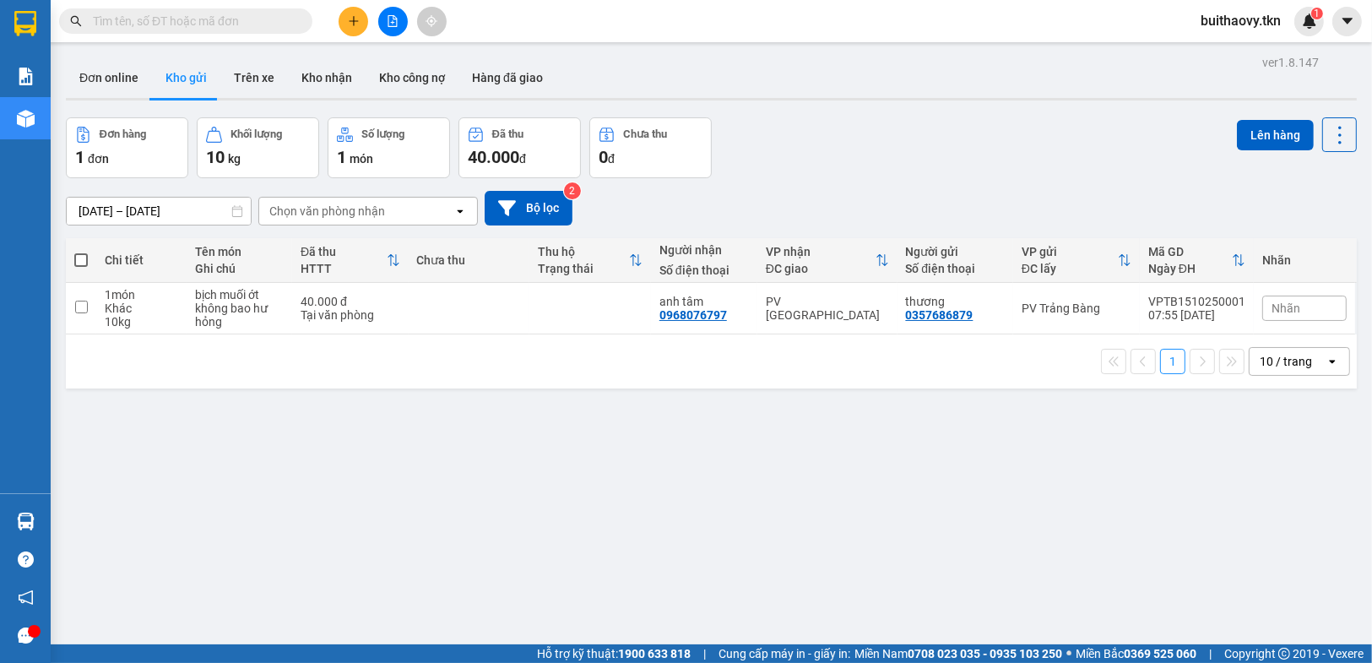
click at [82, 255] on span at bounding box center [81, 260] width 14 height 14
click at [81, 252] on input "checkbox" at bounding box center [81, 252] width 0 height 0
checkbox input "true"
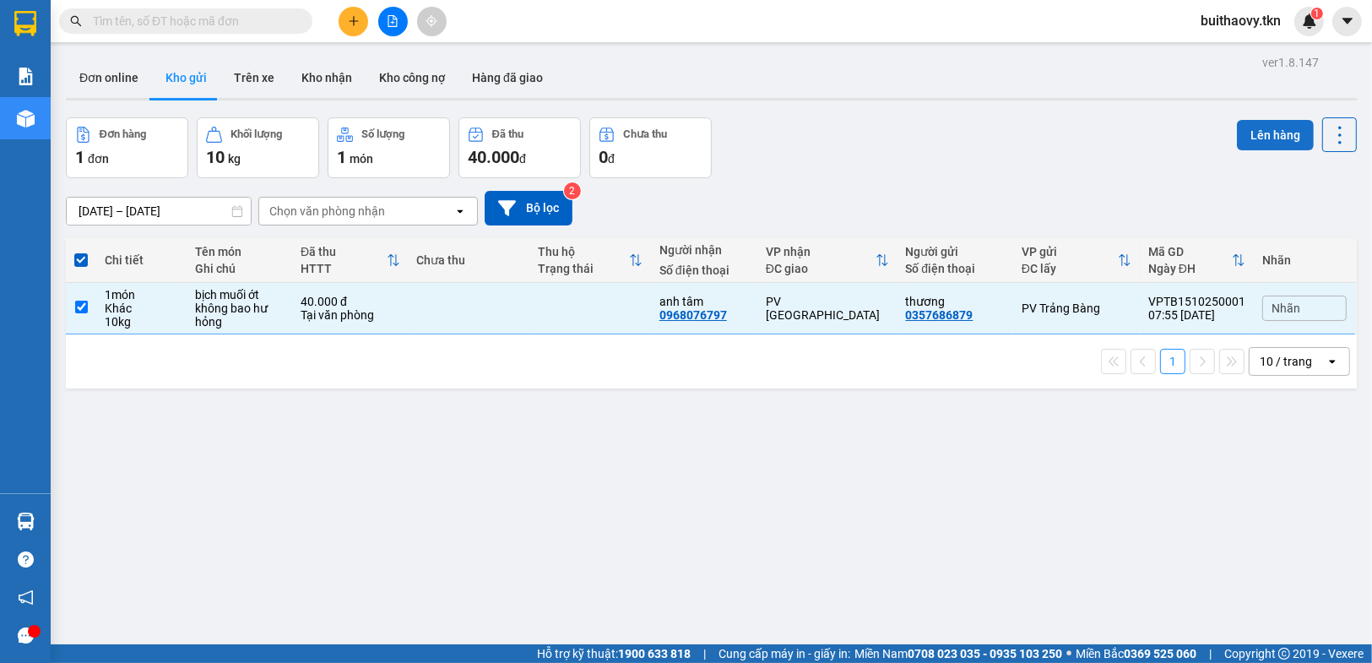
click at [1281, 122] on button "Lên hàng" at bounding box center [1275, 135] width 77 height 30
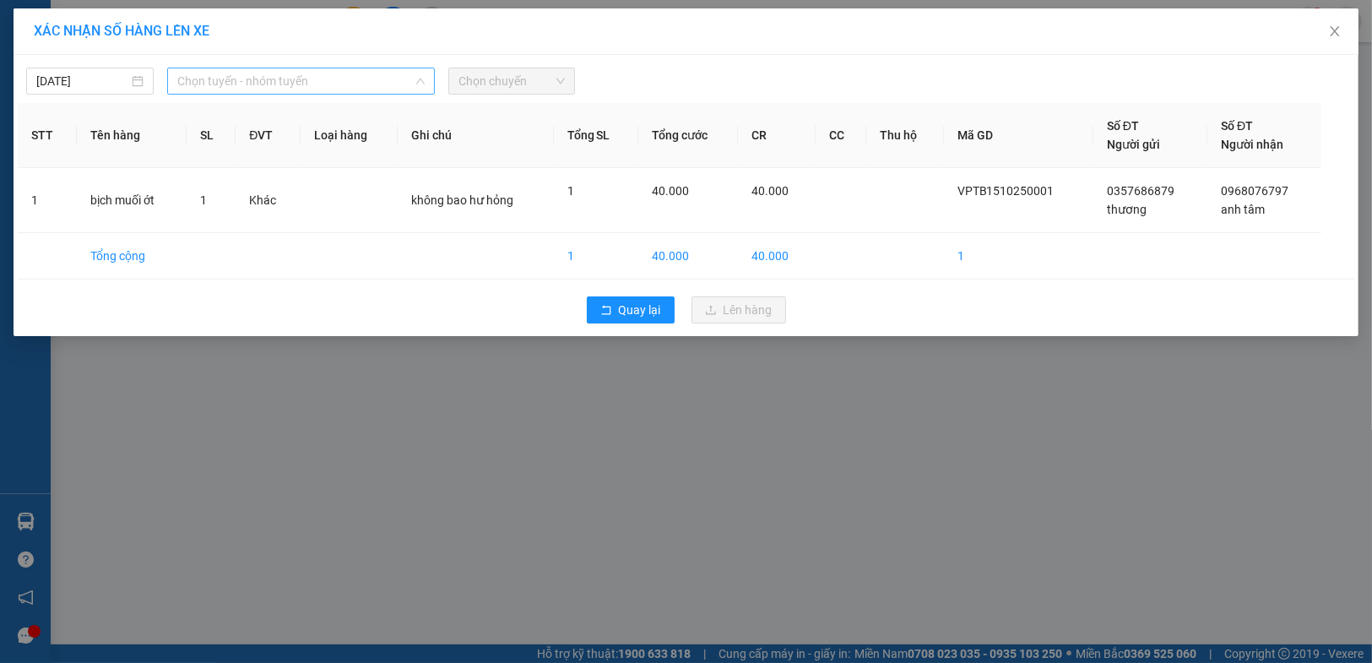
click at [311, 83] on span "Chọn tuyến - nhóm tuyến" at bounding box center [300, 80] width 247 height 25
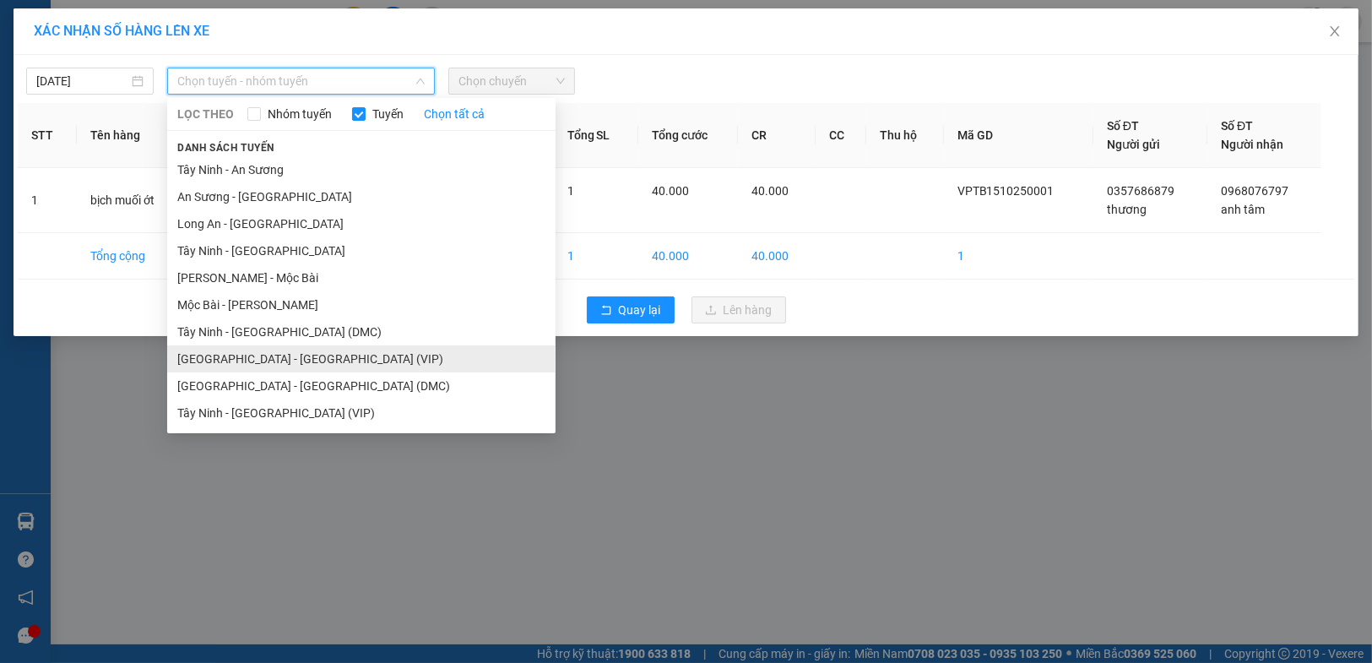
click at [315, 353] on li "Sài Gòn - Tây Ninh (VIP)" at bounding box center [361, 358] width 388 height 27
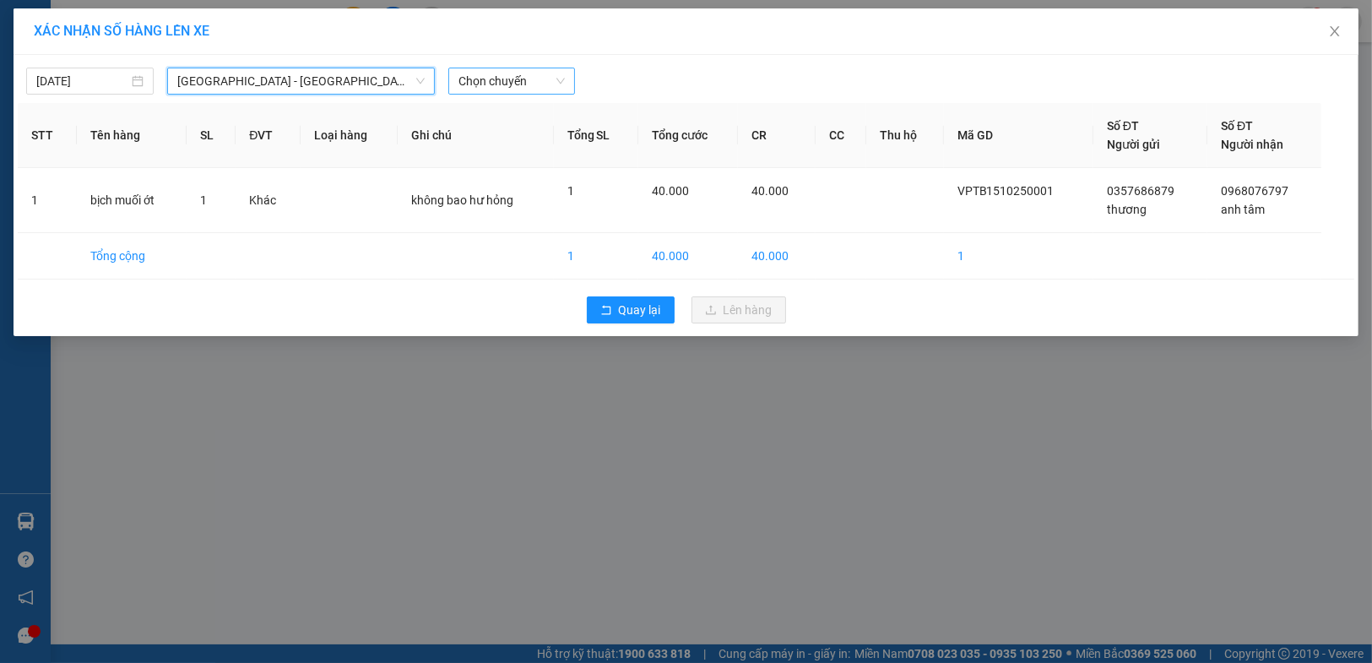
click at [493, 84] on span "Chọn chuyến" at bounding box center [511, 80] width 107 height 25
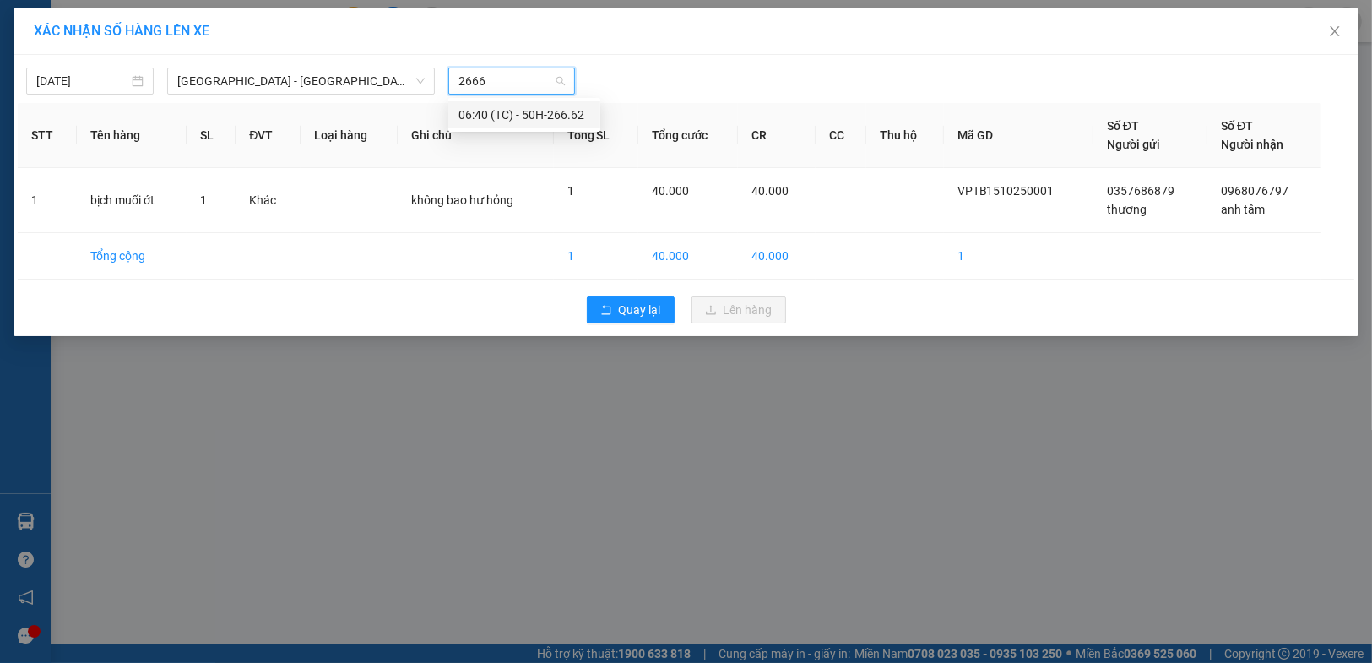
type input "26662"
click at [518, 110] on div "06:40 (TC) - 50H-266.62" at bounding box center [524, 115] width 132 height 19
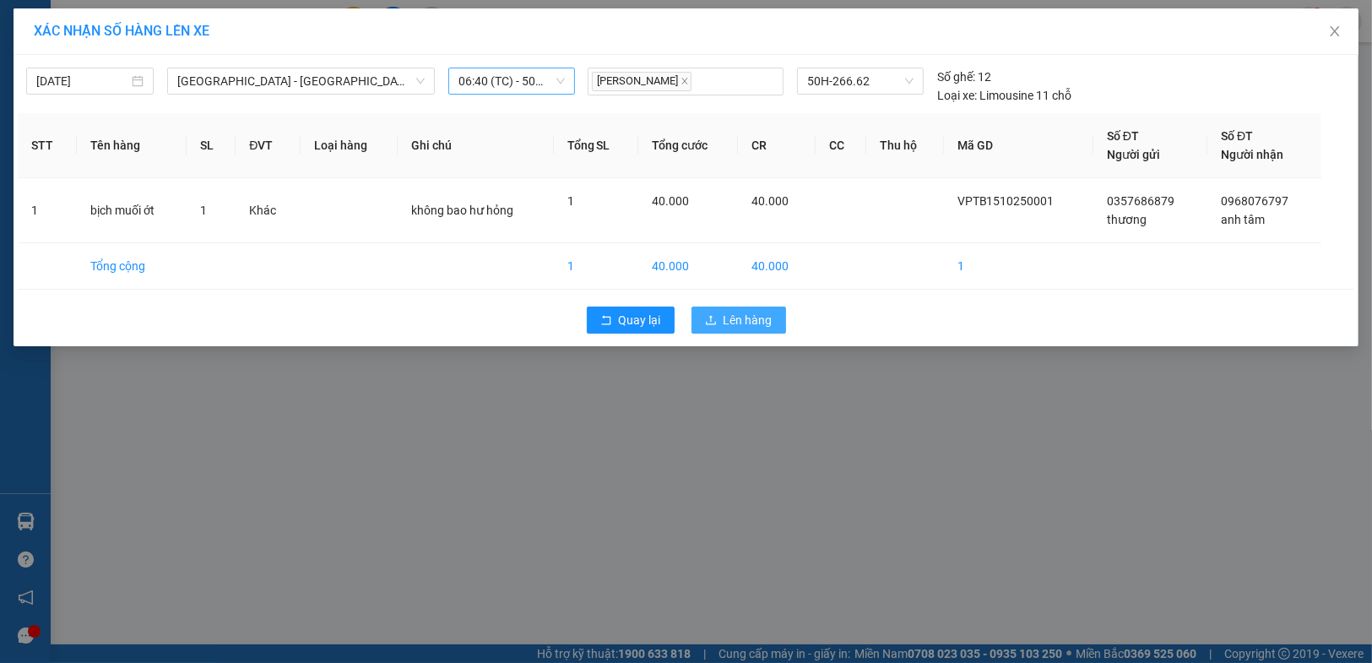
click at [738, 315] on span "Lên hàng" at bounding box center [747, 320] width 49 height 19
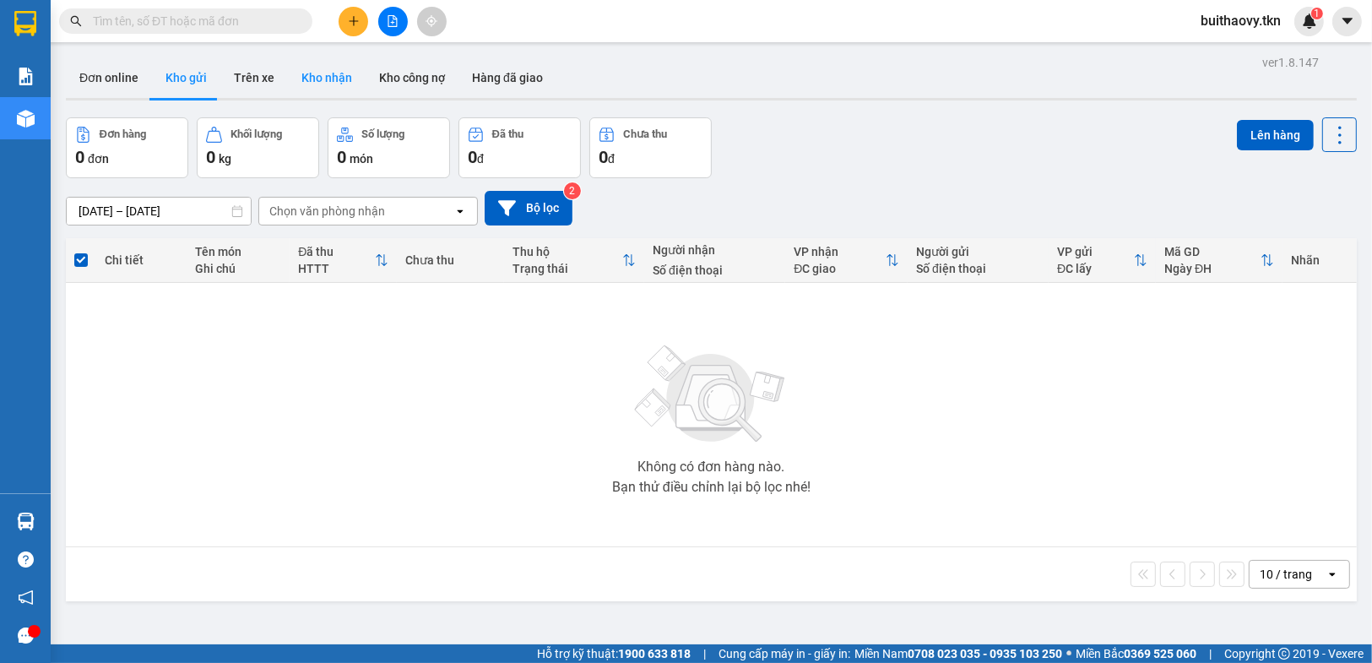
click at [329, 73] on button "Kho nhận" at bounding box center [327, 77] width 78 height 41
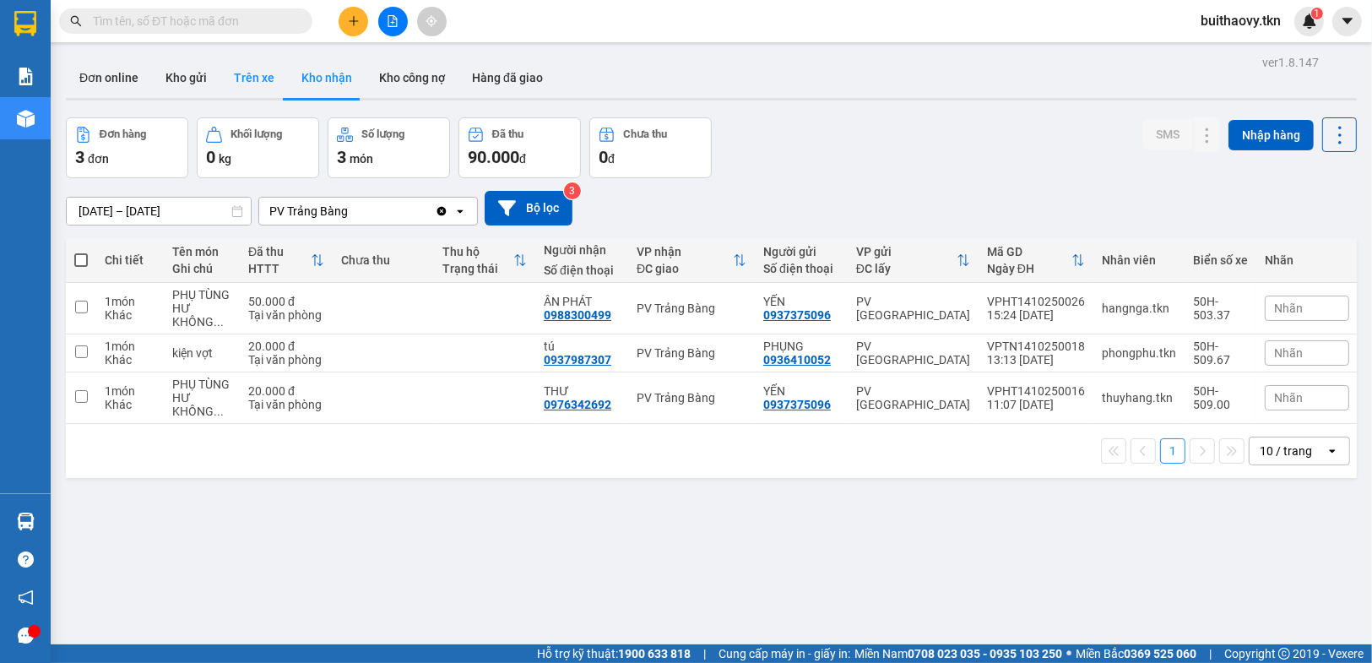
click at [233, 72] on button "Trên xe" at bounding box center [254, 77] width 68 height 41
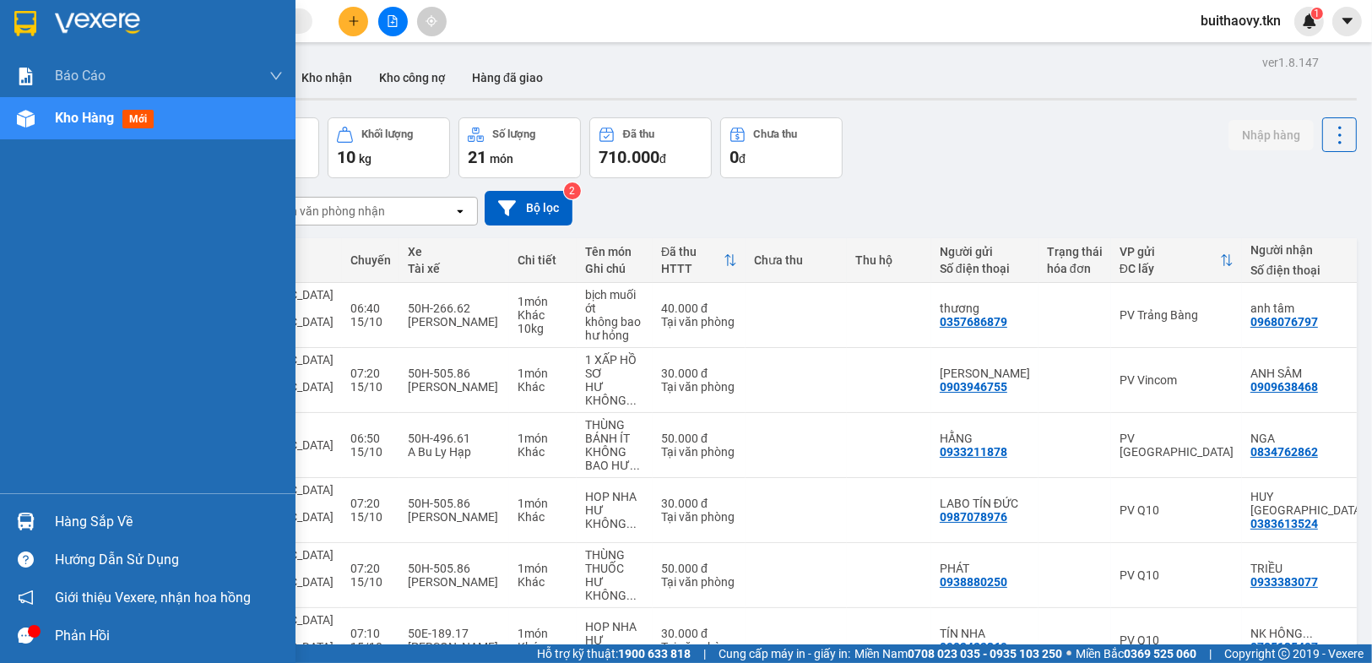
click at [45, 512] on div "Hàng sắp về" at bounding box center [147, 521] width 295 height 38
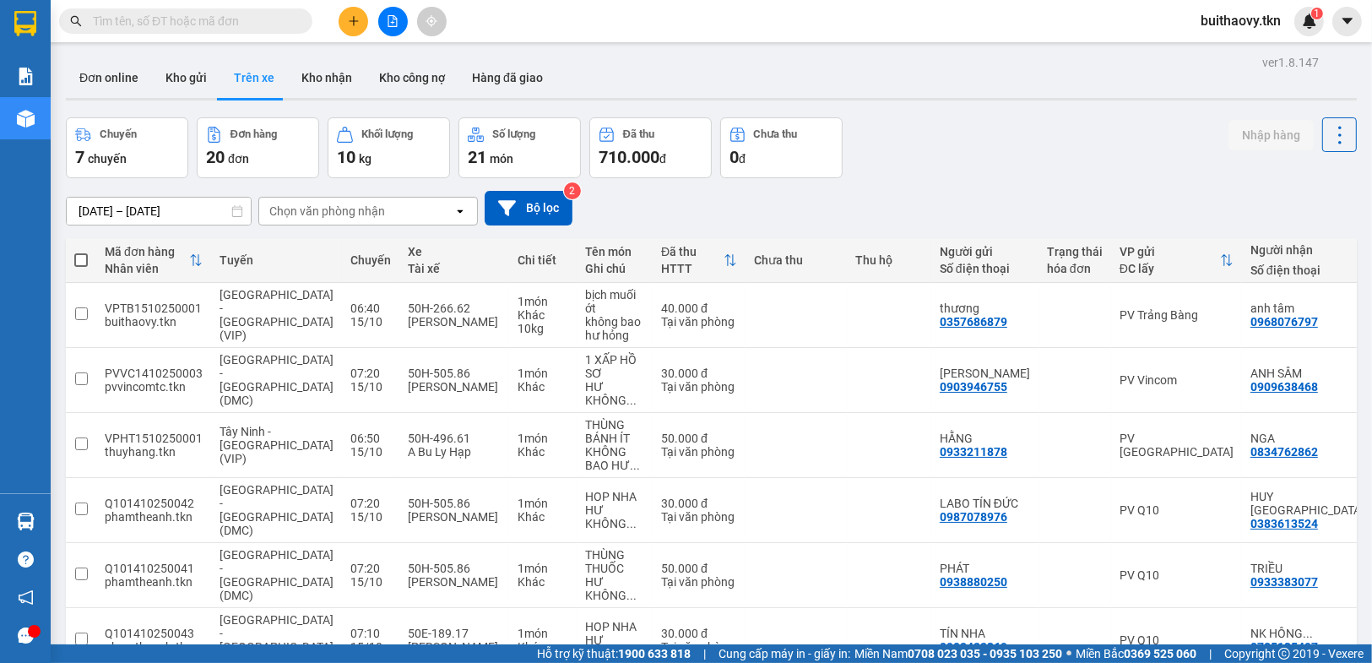
click at [1059, 97] on section "Kết quả tìm kiếm ( 0 ) Bộ lọc No Data buithaovy.tkn 1 Báo cáo Mẫu 1: Báo cáo dò…" at bounding box center [686, 331] width 1372 height 663
click at [347, 76] on button "Kho nhận" at bounding box center [327, 77] width 78 height 41
type input "14/10/2025 – 15/10/2025"
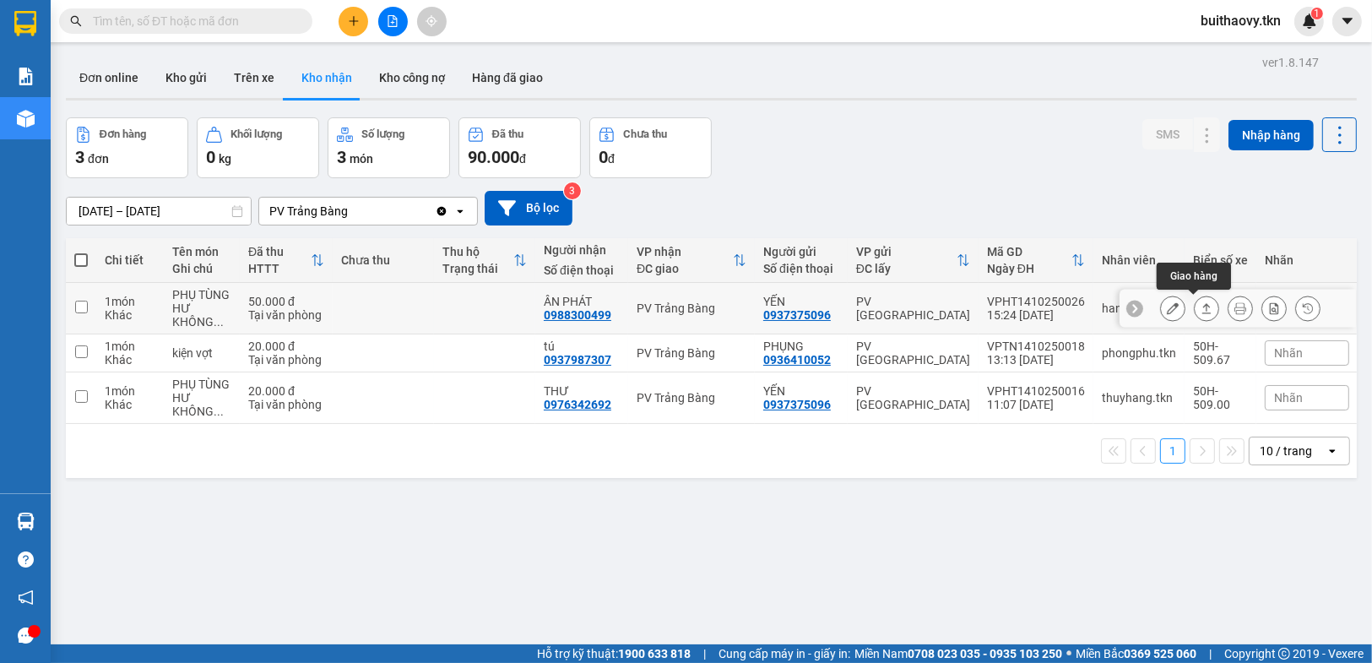
click at [1200, 307] on icon at bounding box center [1206, 308] width 12 height 12
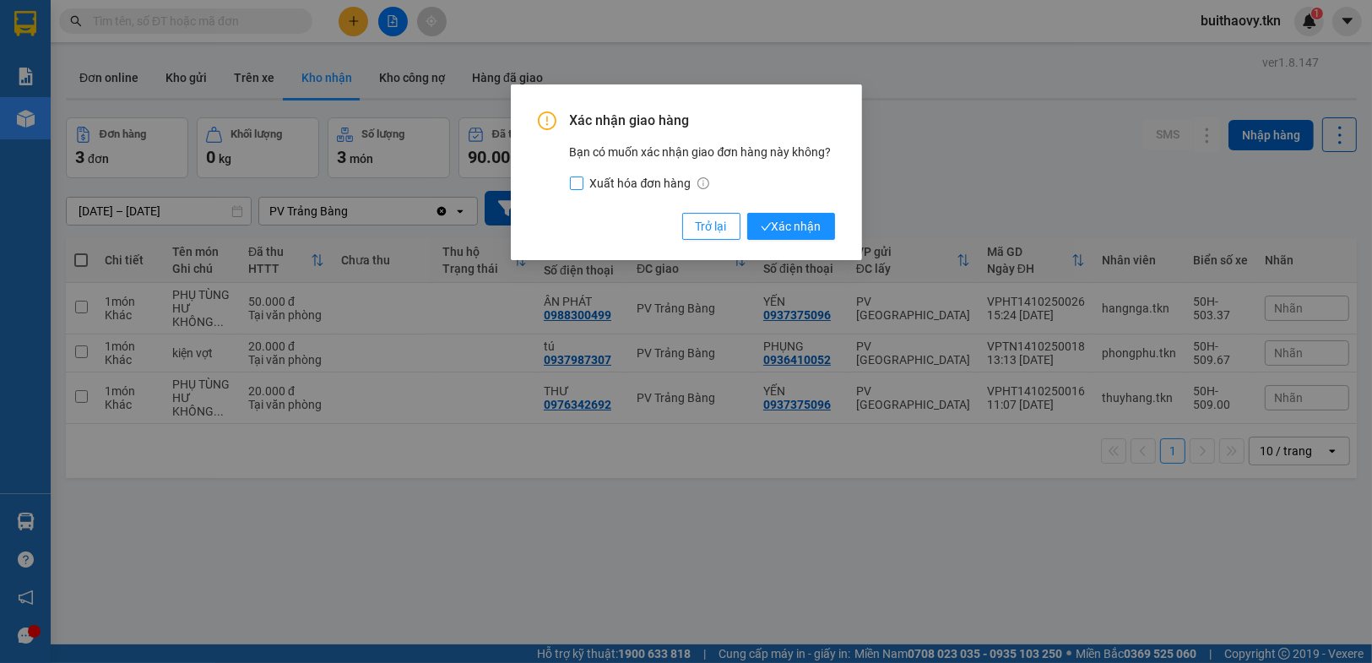
click at [579, 185] on input "Xuất hóa đơn hàng" at bounding box center [577, 183] width 14 height 14
checkbox input "true"
click at [792, 222] on span "Xác nhận" at bounding box center [791, 226] width 61 height 19
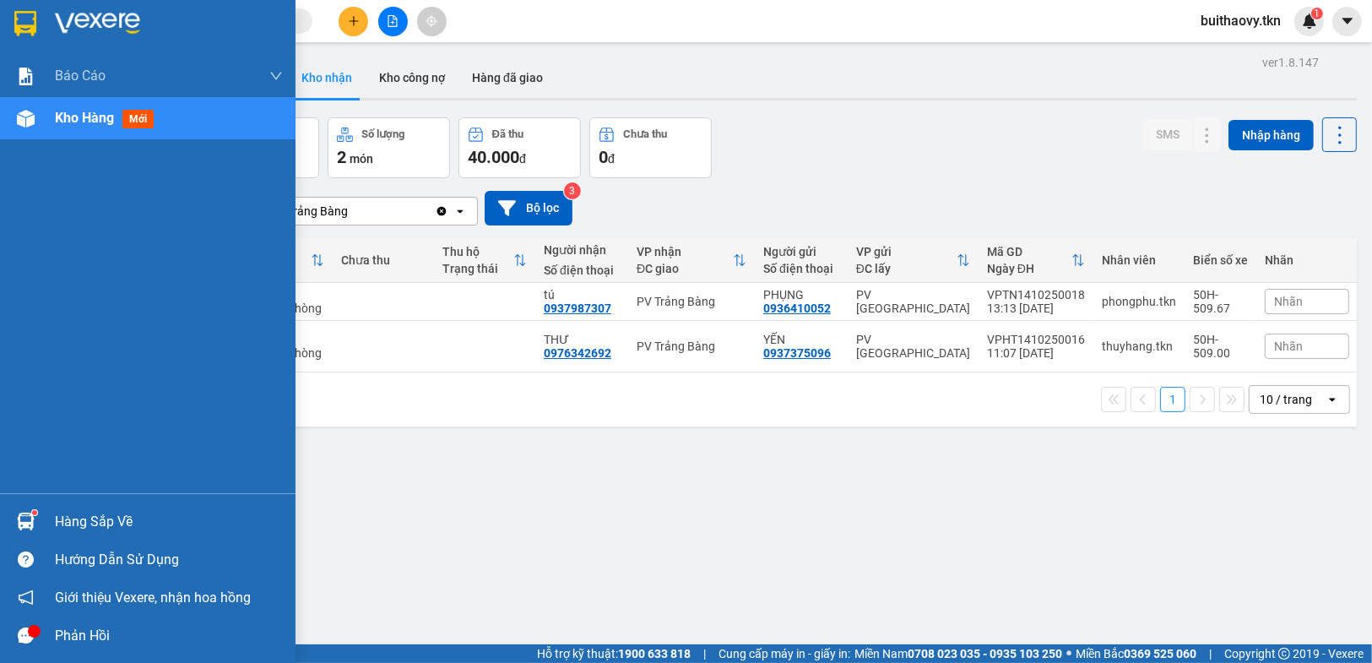
click at [37, 527] on div at bounding box center [26, 521] width 30 height 30
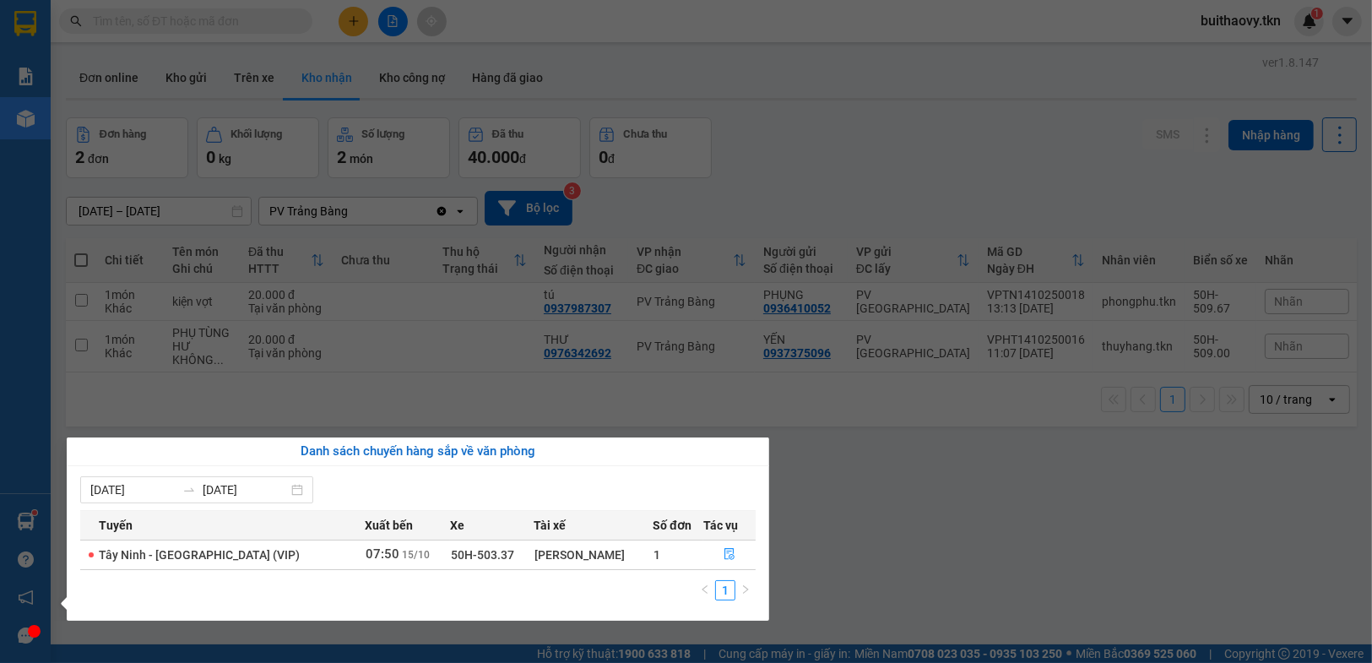
click at [382, 551] on td "07:50 15/10" at bounding box center [407, 554] width 85 height 30
click at [534, 559] on div "Nguyễn Trung Hiếu" at bounding box center [592, 554] width 117 height 19
click at [579, 560] on div "Nguyễn Trung Hiếu" at bounding box center [592, 554] width 117 height 19
click at [724, 551] on icon "file-done" at bounding box center [729, 554] width 10 height 12
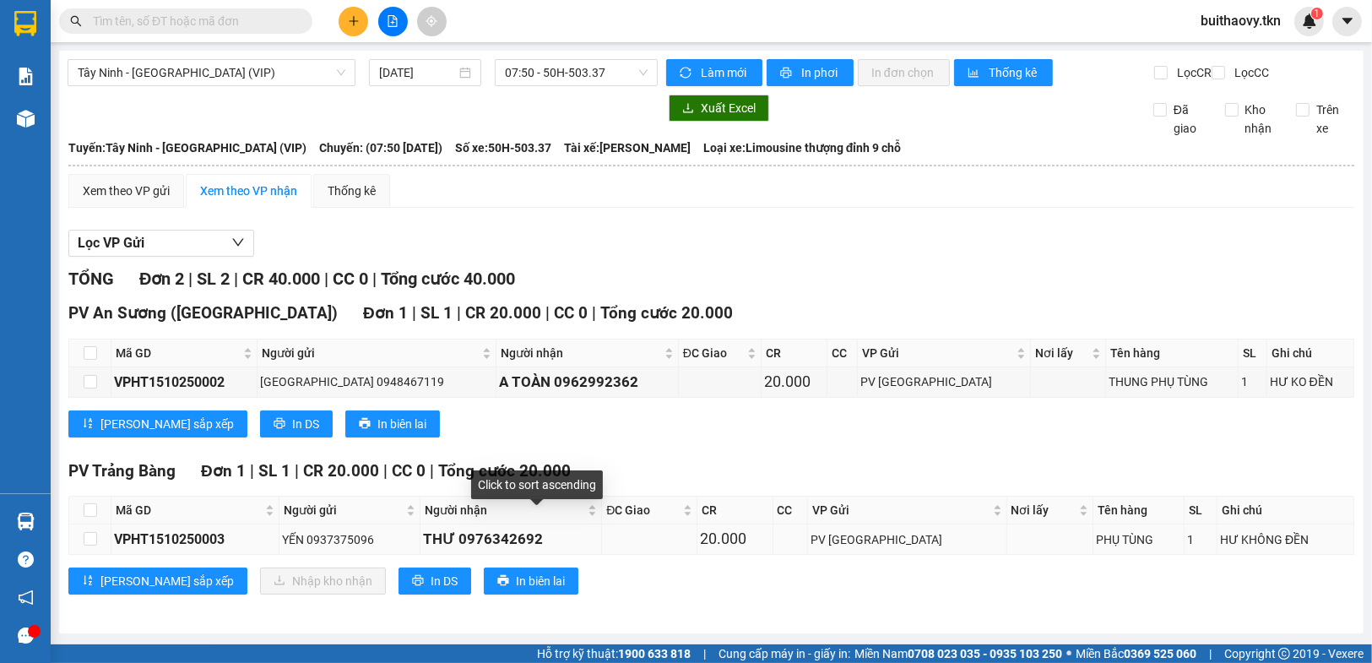
scroll to position [9, 0]
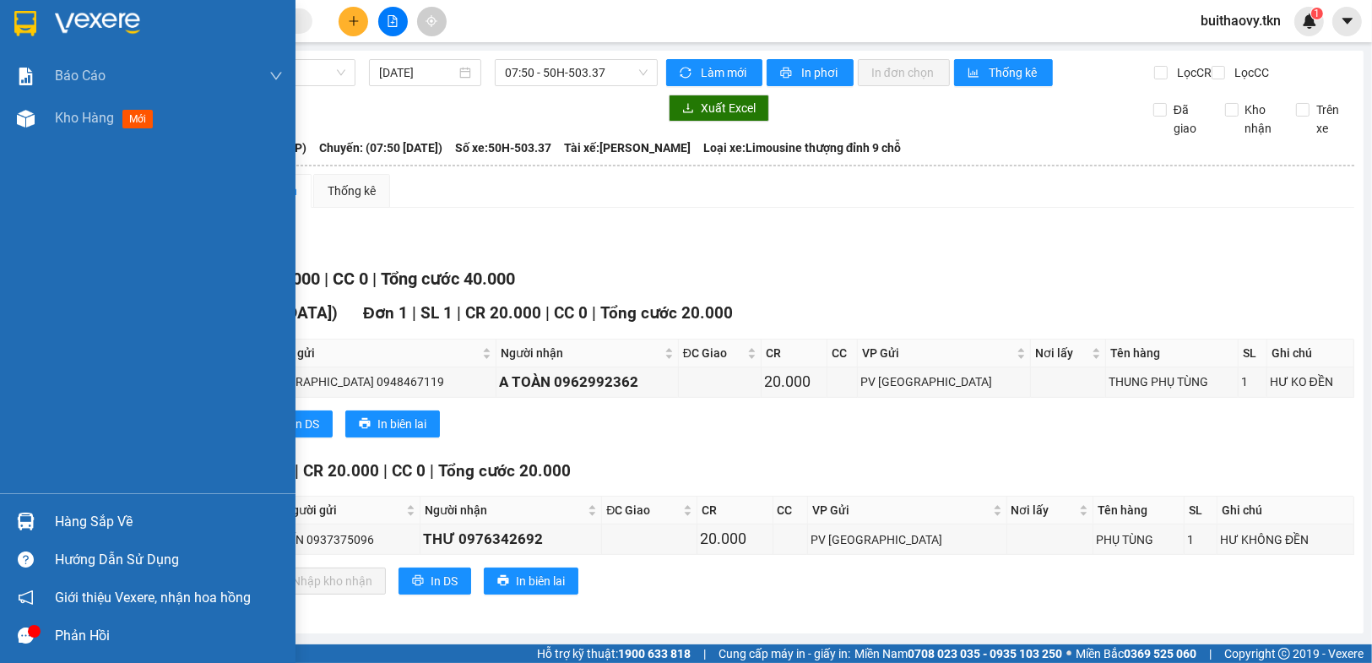
click at [55, 510] on div "Hàng sắp về" at bounding box center [169, 521] width 228 height 25
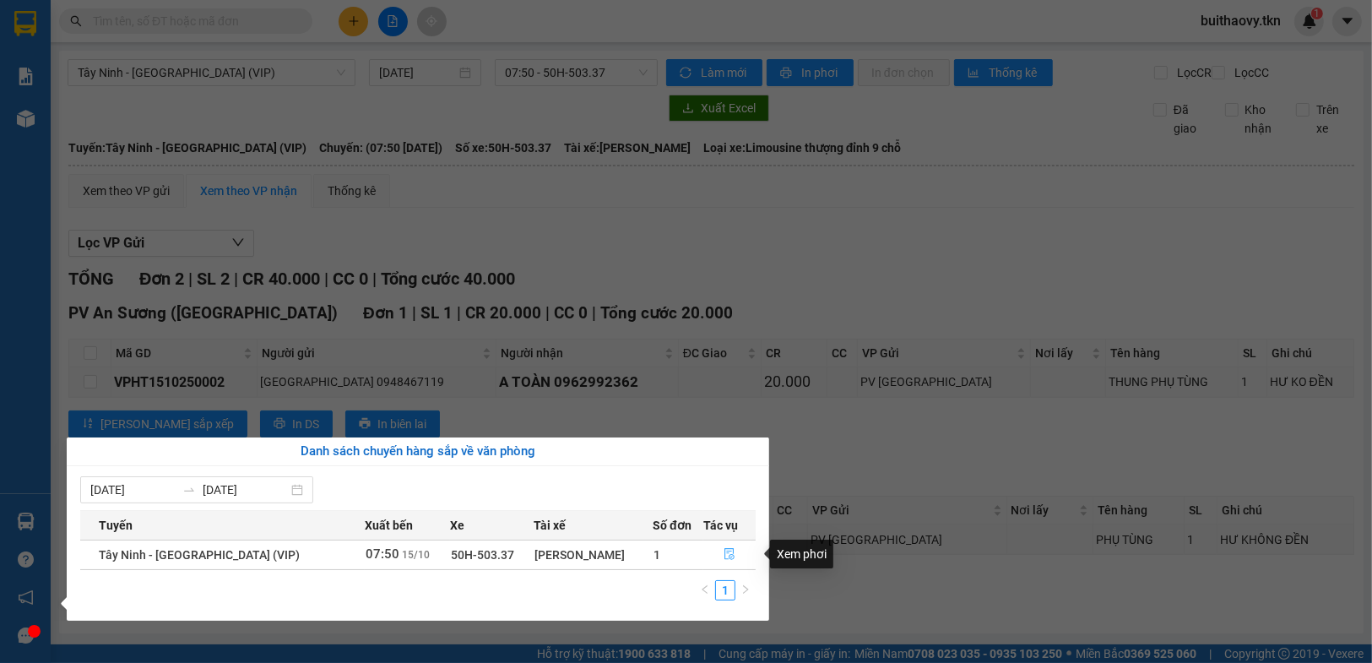
click at [723, 555] on icon "file-done" at bounding box center [729, 554] width 12 height 12
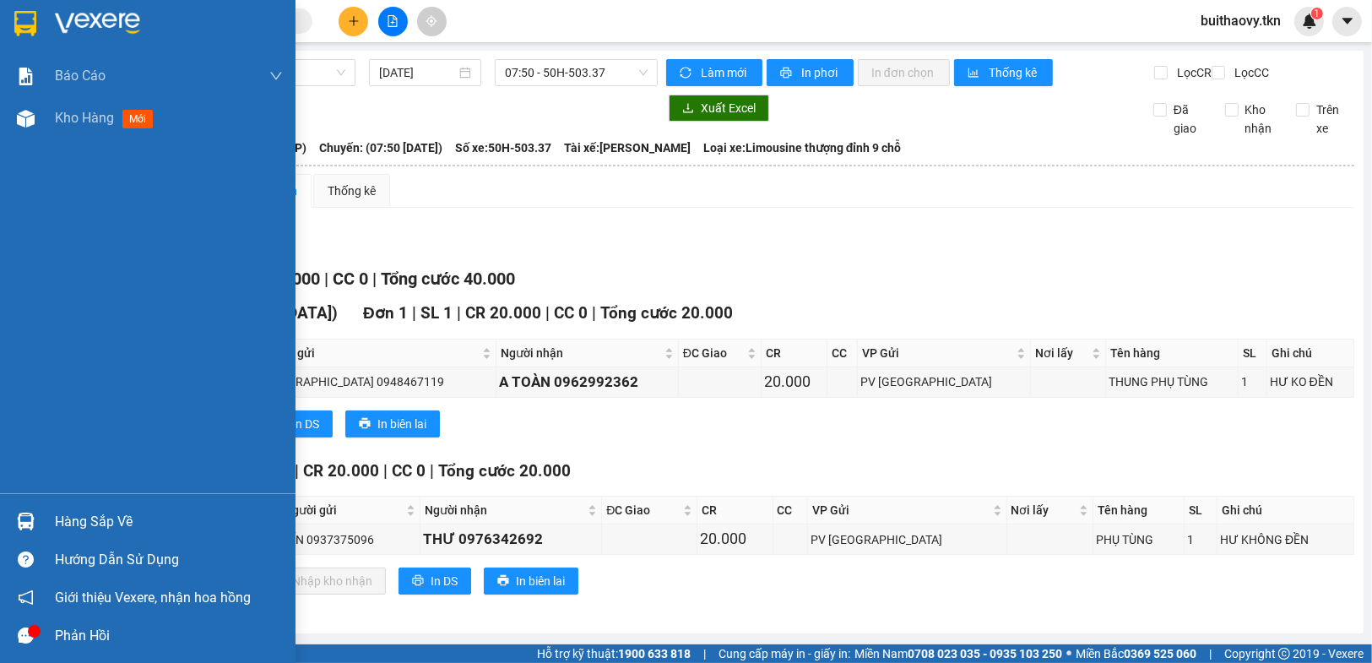
click at [48, 522] on div "Hàng sắp về" at bounding box center [147, 521] width 295 height 38
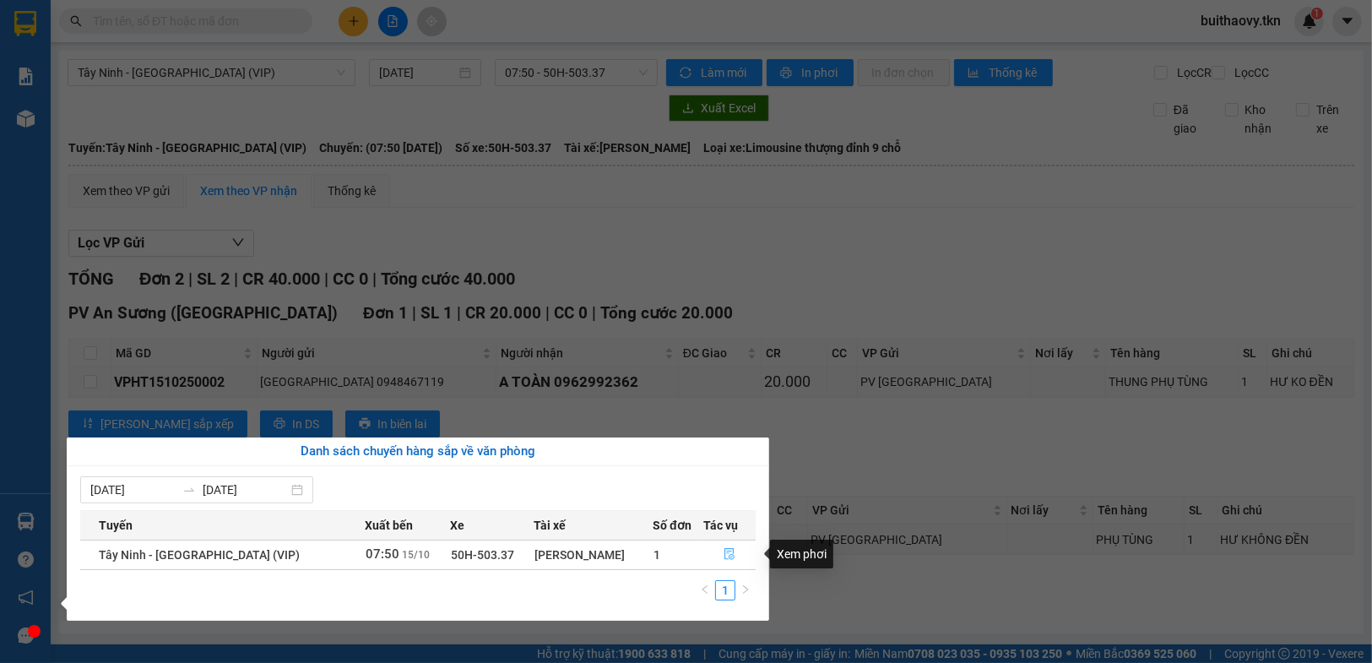
click at [731, 559] on icon "file-done" at bounding box center [729, 554] width 12 height 12
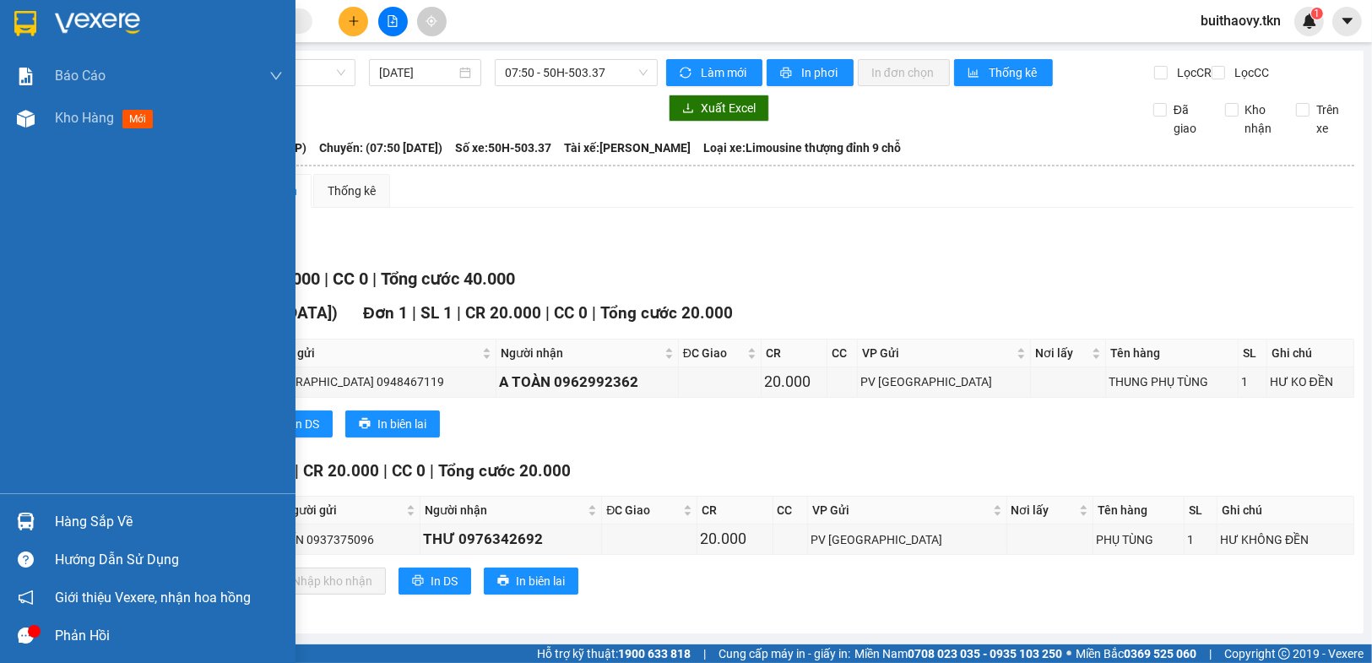
click at [41, 513] on div "Hàng sắp về" at bounding box center [147, 521] width 295 height 38
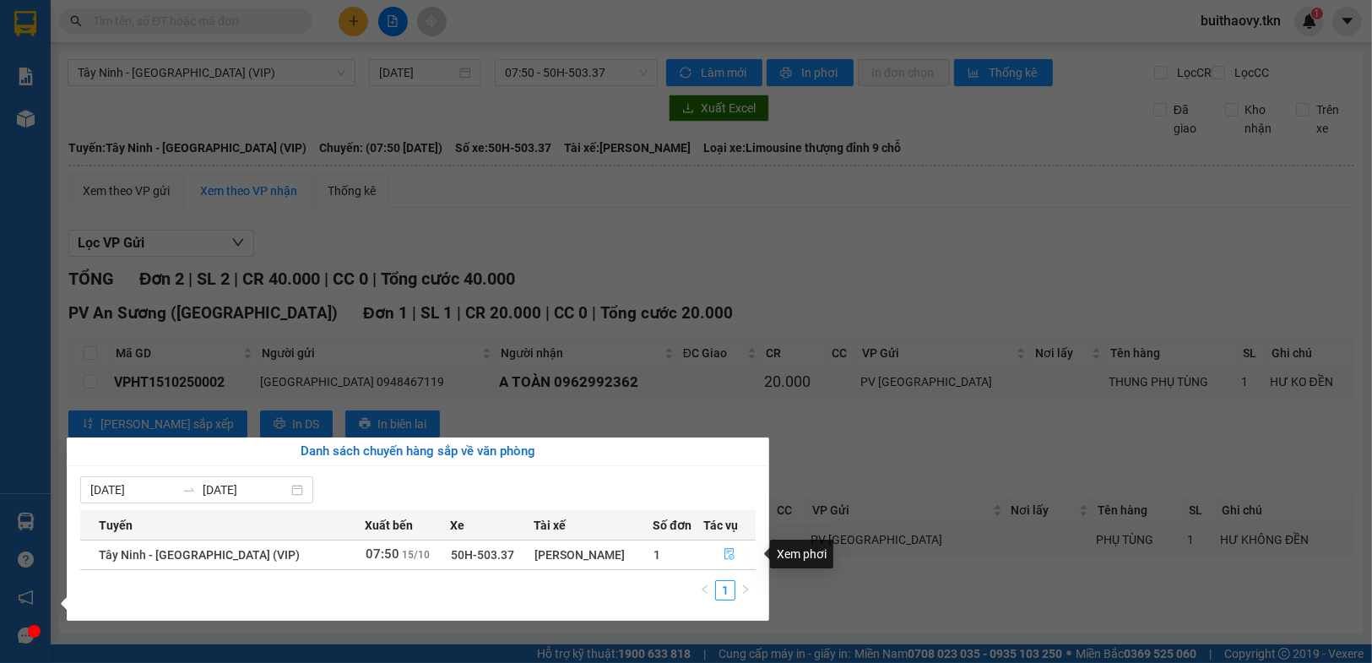
click at [727, 554] on icon "file-done" at bounding box center [729, 554] width 10 height 12
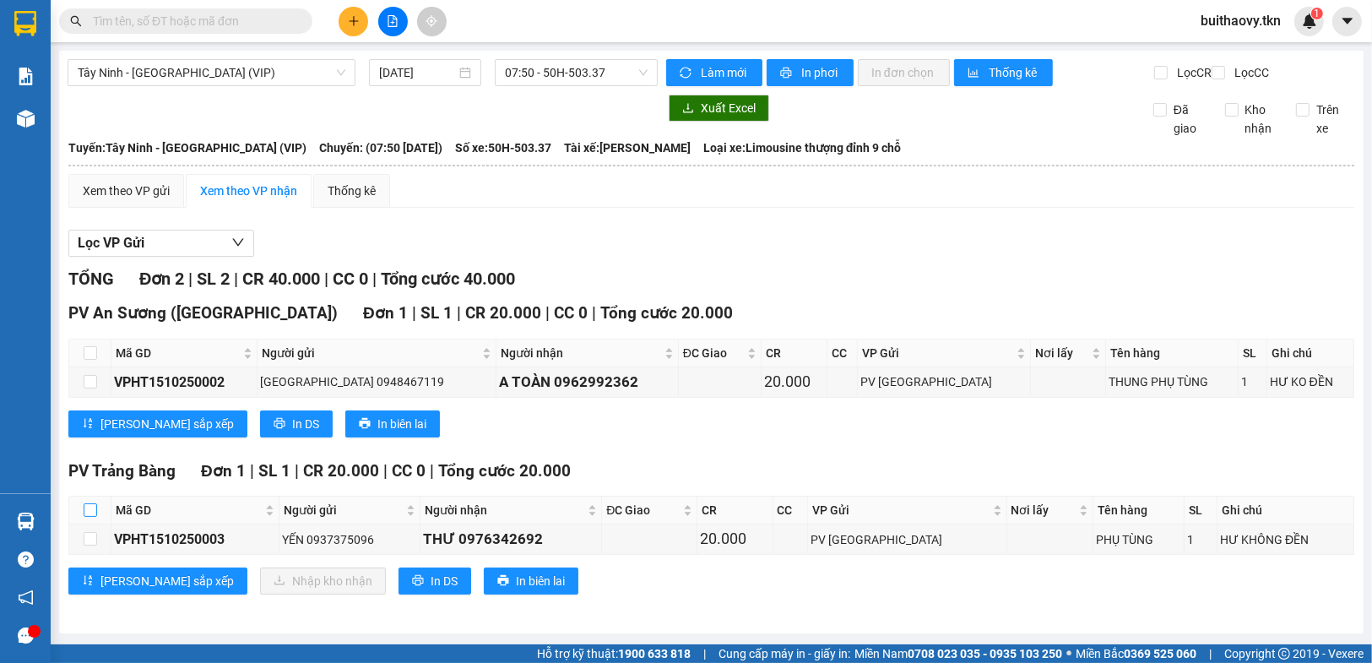
click at [91, 515] on input "checkbox" at bounding box center [91, 510] width 14 height 14
checkbox input "true"
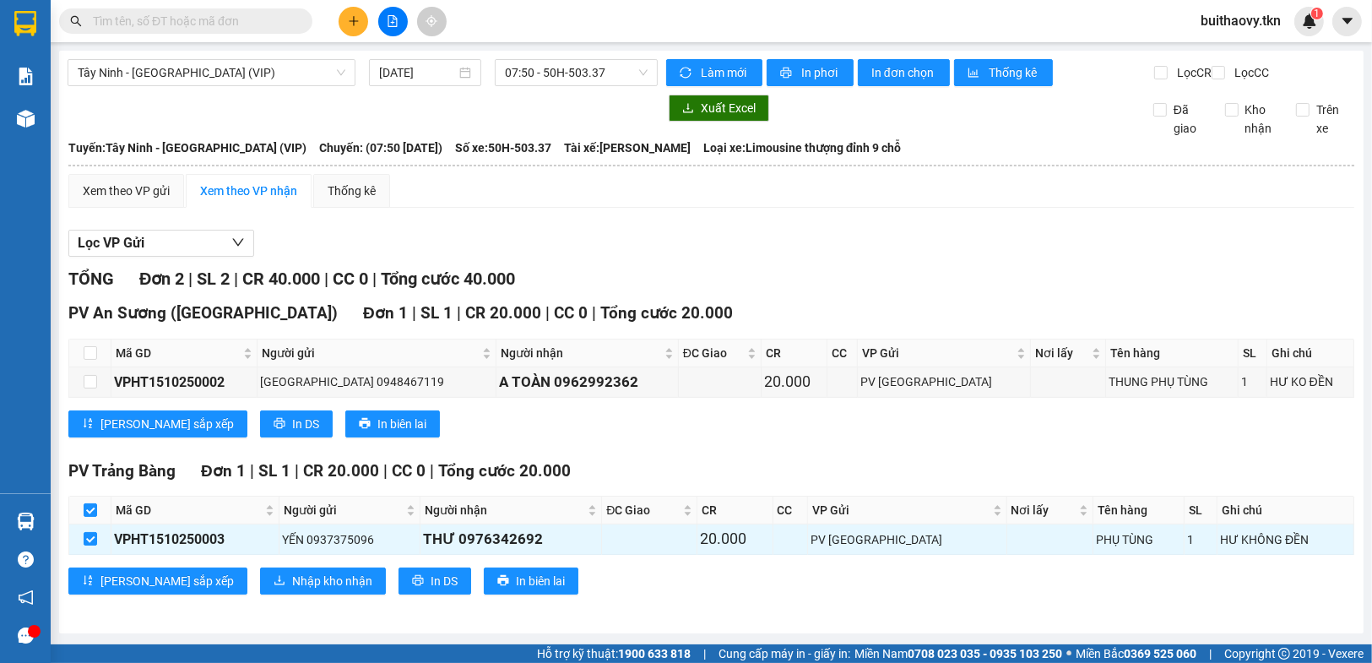
click at [1209, 257] on div at bounding box center [711, 257] width 1286 height 1
click at [292, 585] on span "Nhập kho nhận" at bounding box center [332, 580] width 80 height 19
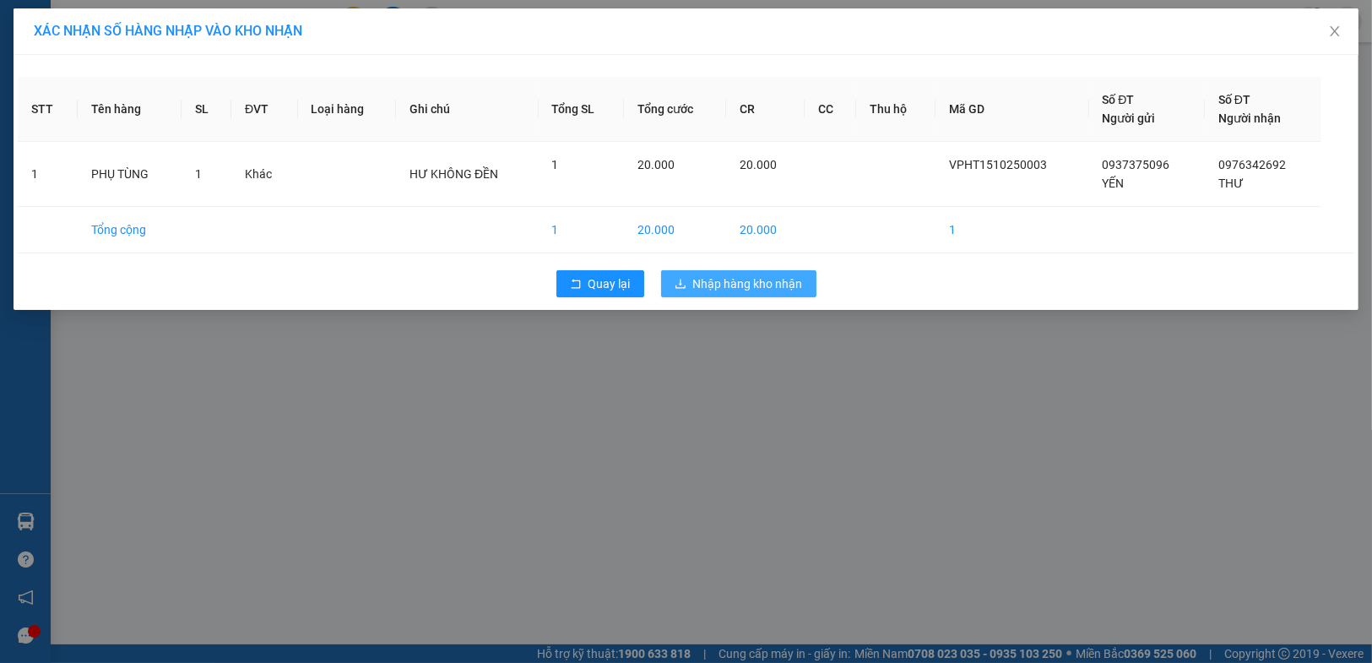
click at [750, 280] on span "Nhập hàng kho nhận" at bounding box center [748, 283] width 110 height 19
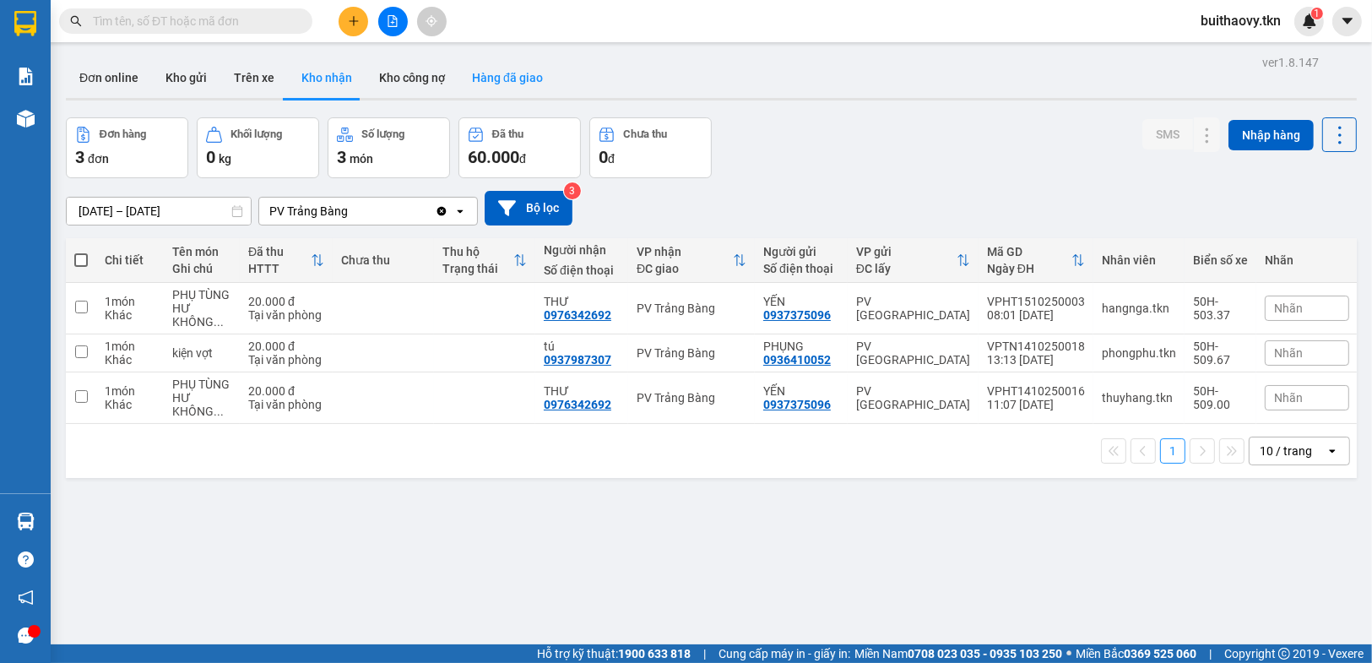
click at [484, 73] on button "Hàng đã giao" at bounding box center [507, 77] width 98 height 41
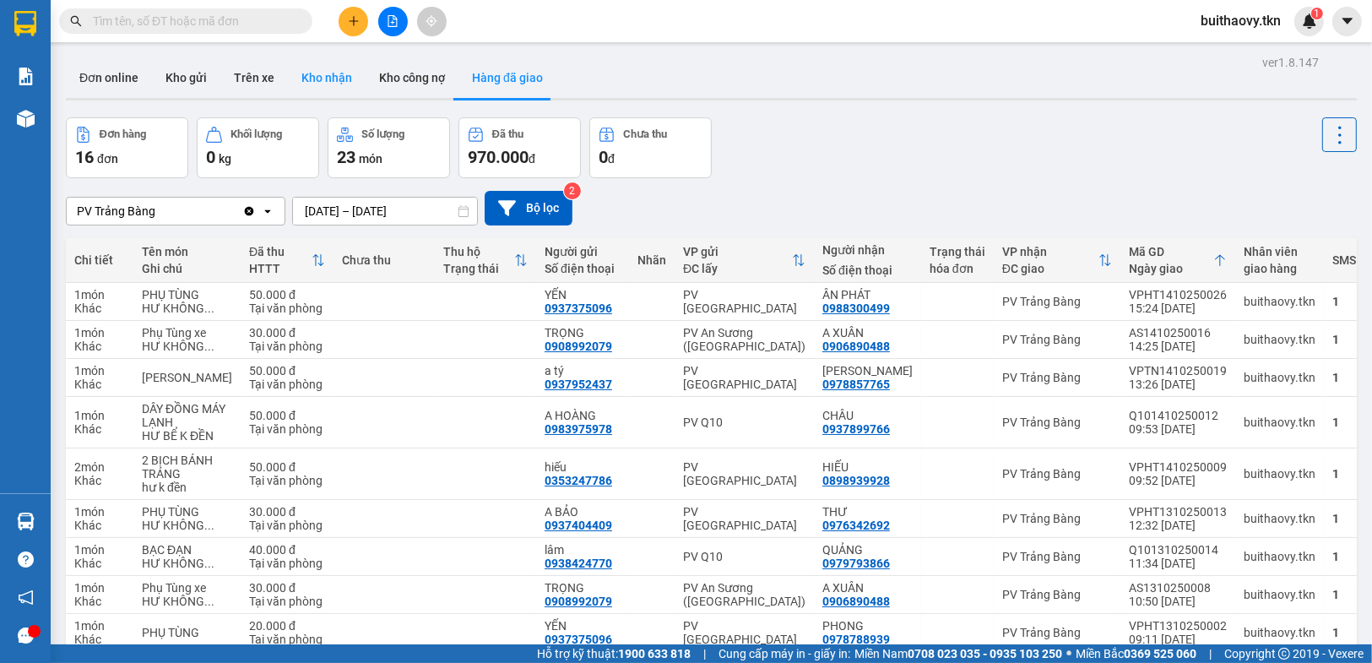
click at [332, 77] on button "Kho nhận" at bounding box center [327, 77] width 78 height 41
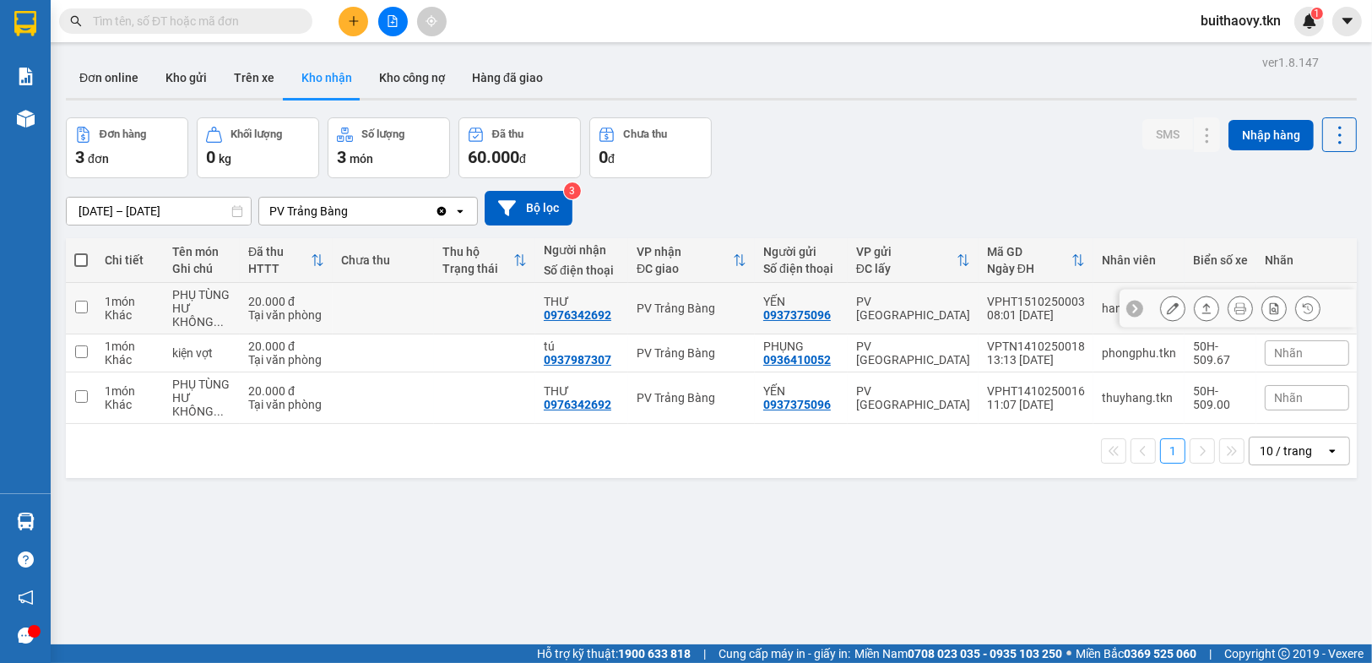
click at [76, 302] on input "checkbox" at bounding box center [81, 307] width 13 height 13
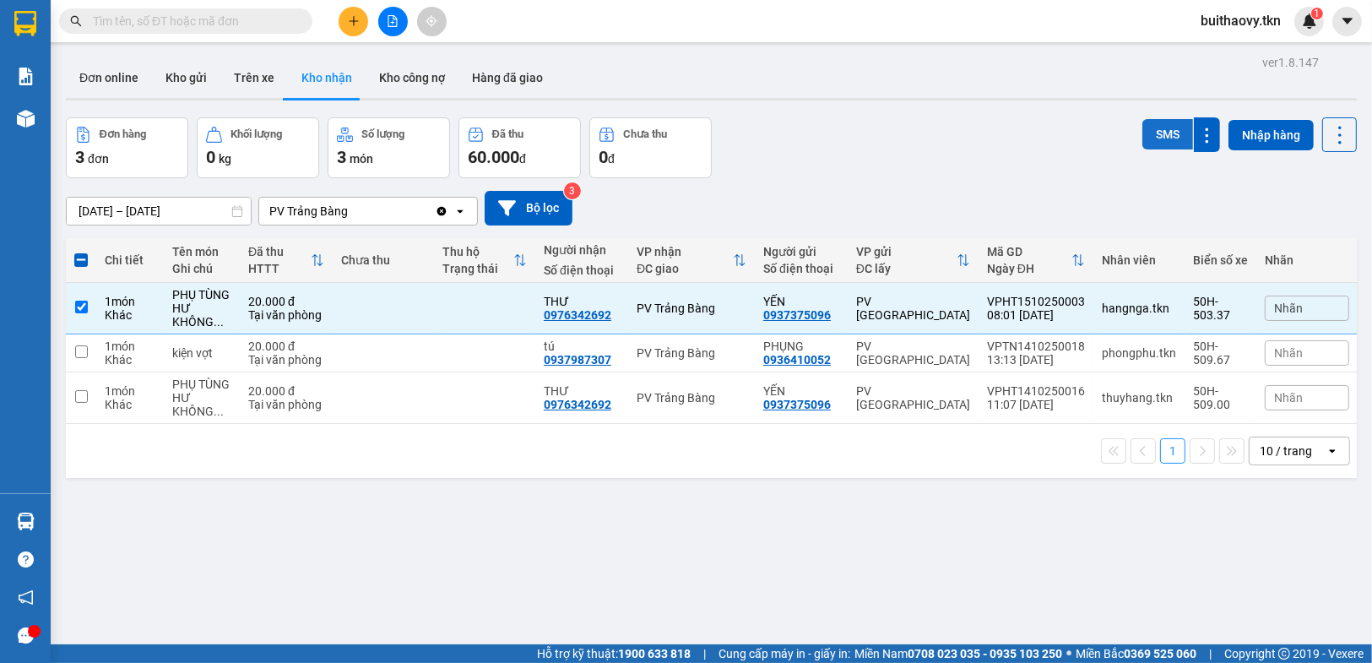
click at [1156, 137] on button "SMS" at bounding box center [1167, 134] width 51 height 30
click at [1003, 160] on div "Đơn hàng 3 đơn Khối lượng 0 kg Số lượng 3 món Đã thu 60.000 đ Chưa thu 0 đ SMS …" at bounding box center [711, 147] width 1291 height 61
click at [83, 304] on input "checkbox" at bounding box center [81, 307] width 13 height 13
checkbox input "false"
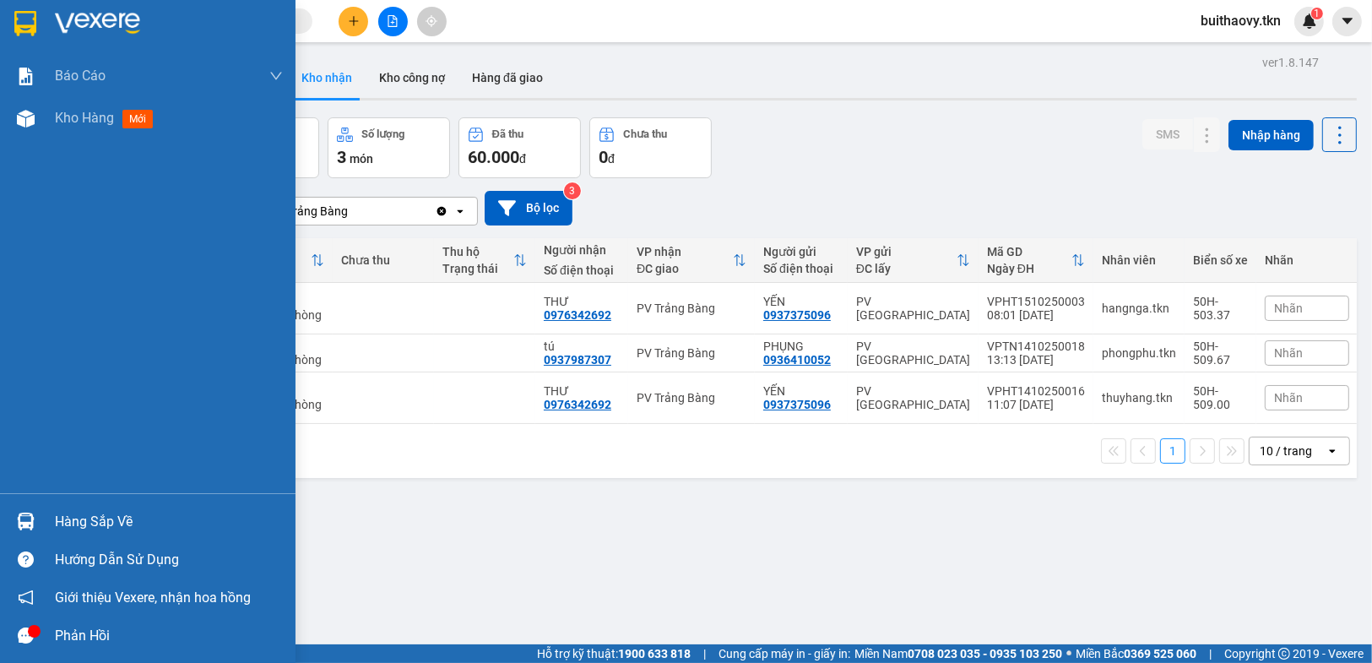
click at [45, 517] on div "Hàng sắp về" at bounding box center [147, 521] width 295 height 38
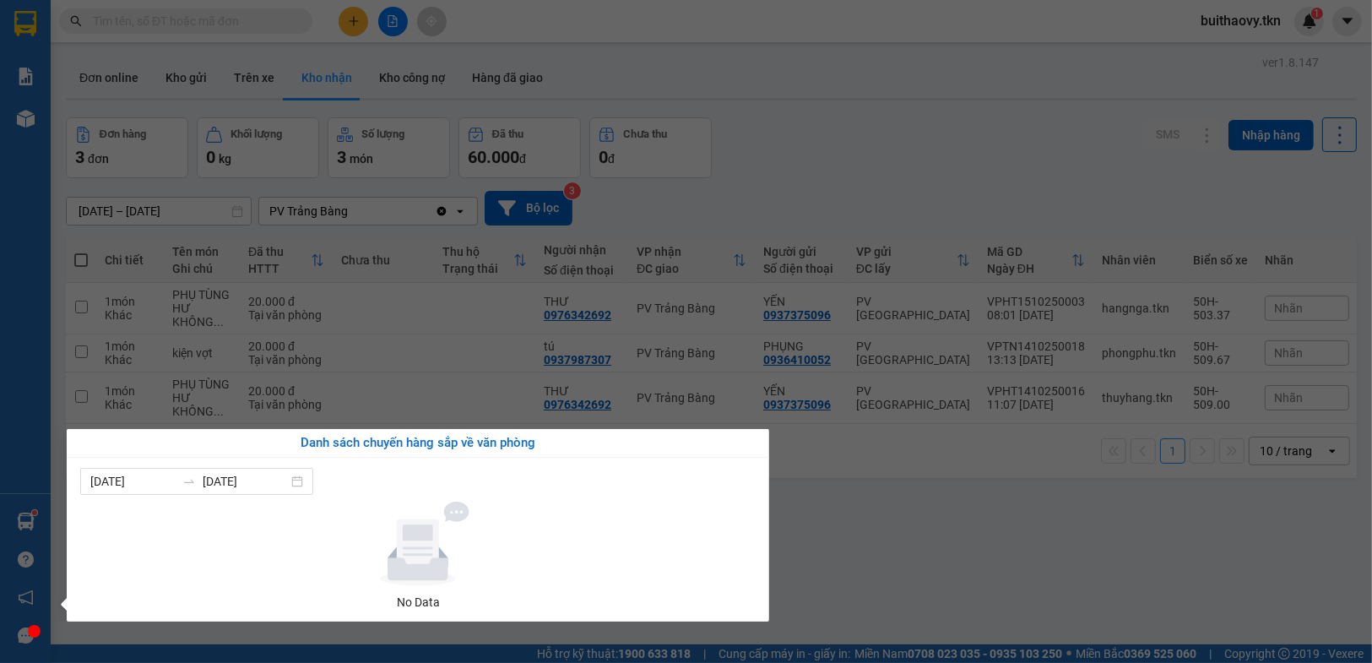
click at [956, 552] on section "Kết quả tìm kiếm ( 0 ) Bộ lọc No Data buithaovy.tkn 1 Báo cáo Mẫu 1: Báo cáo dò…" at bounding box center [686, 331] width 1372 height 663
